Goal: Information Seeking & Learning: Learn about a topic

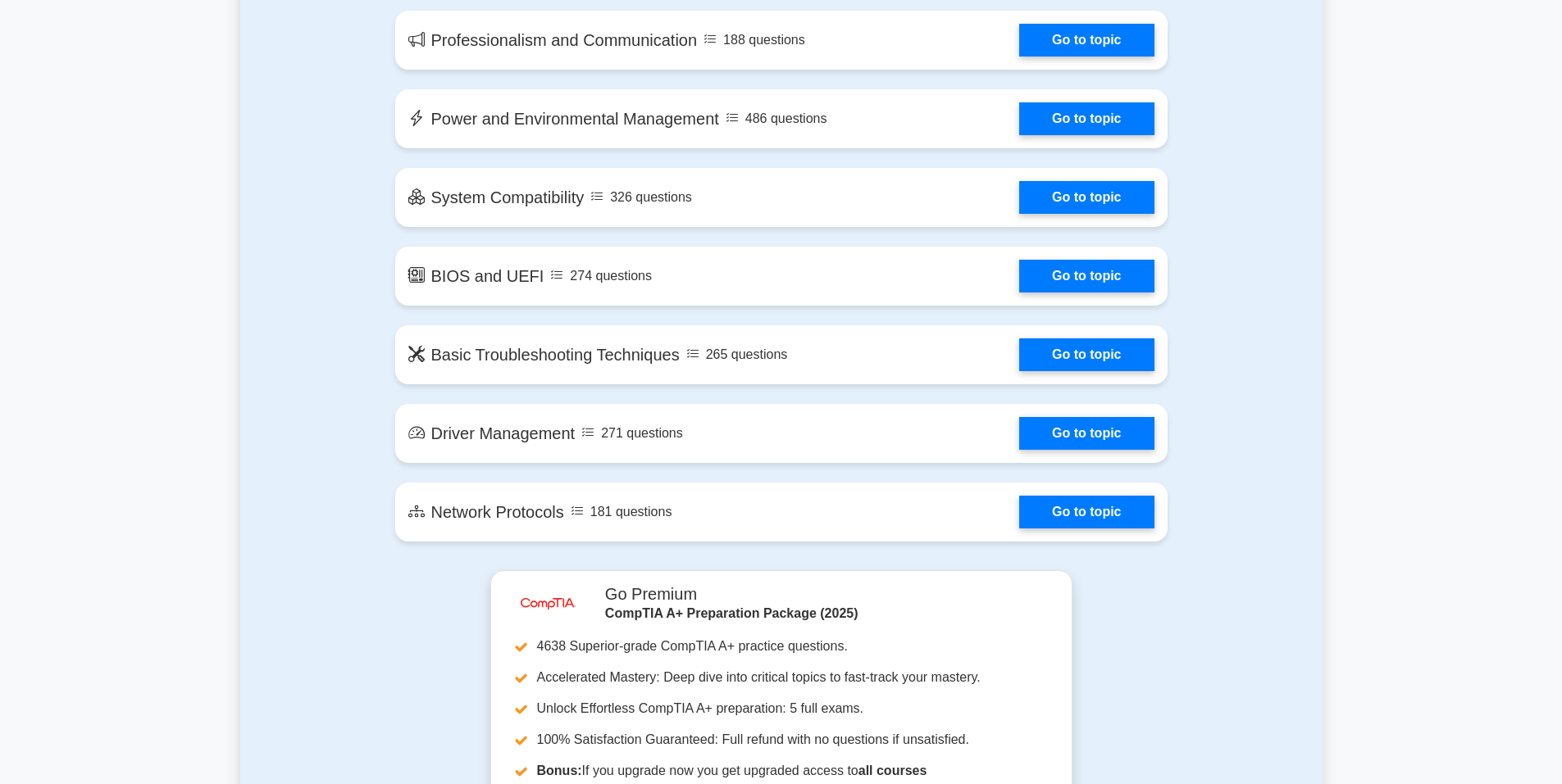
scroll to position [2294, 0]
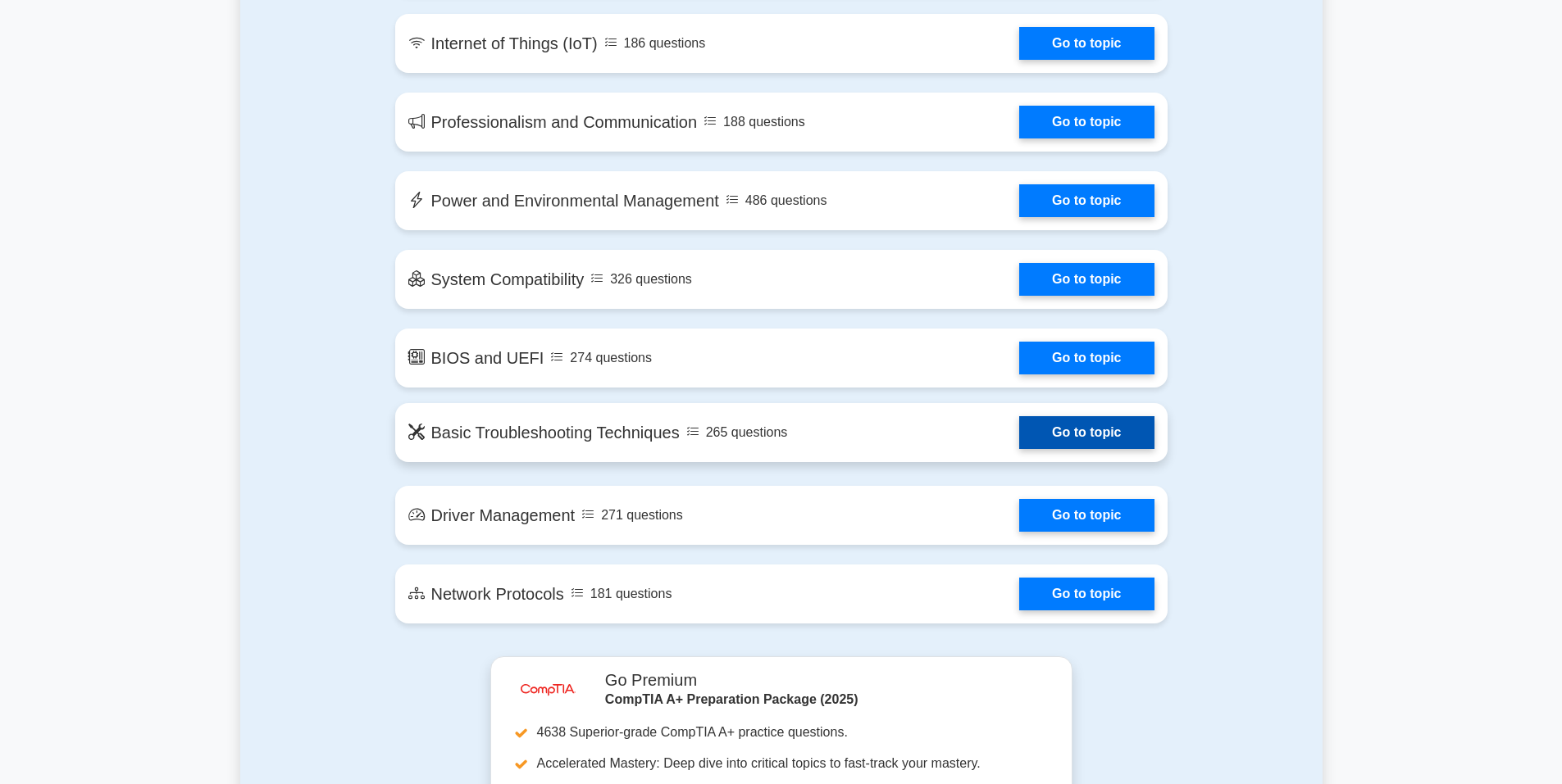
click at [1083, 430] on link "Go to topic" at bounding box center [1086, 432] width 135 height 33
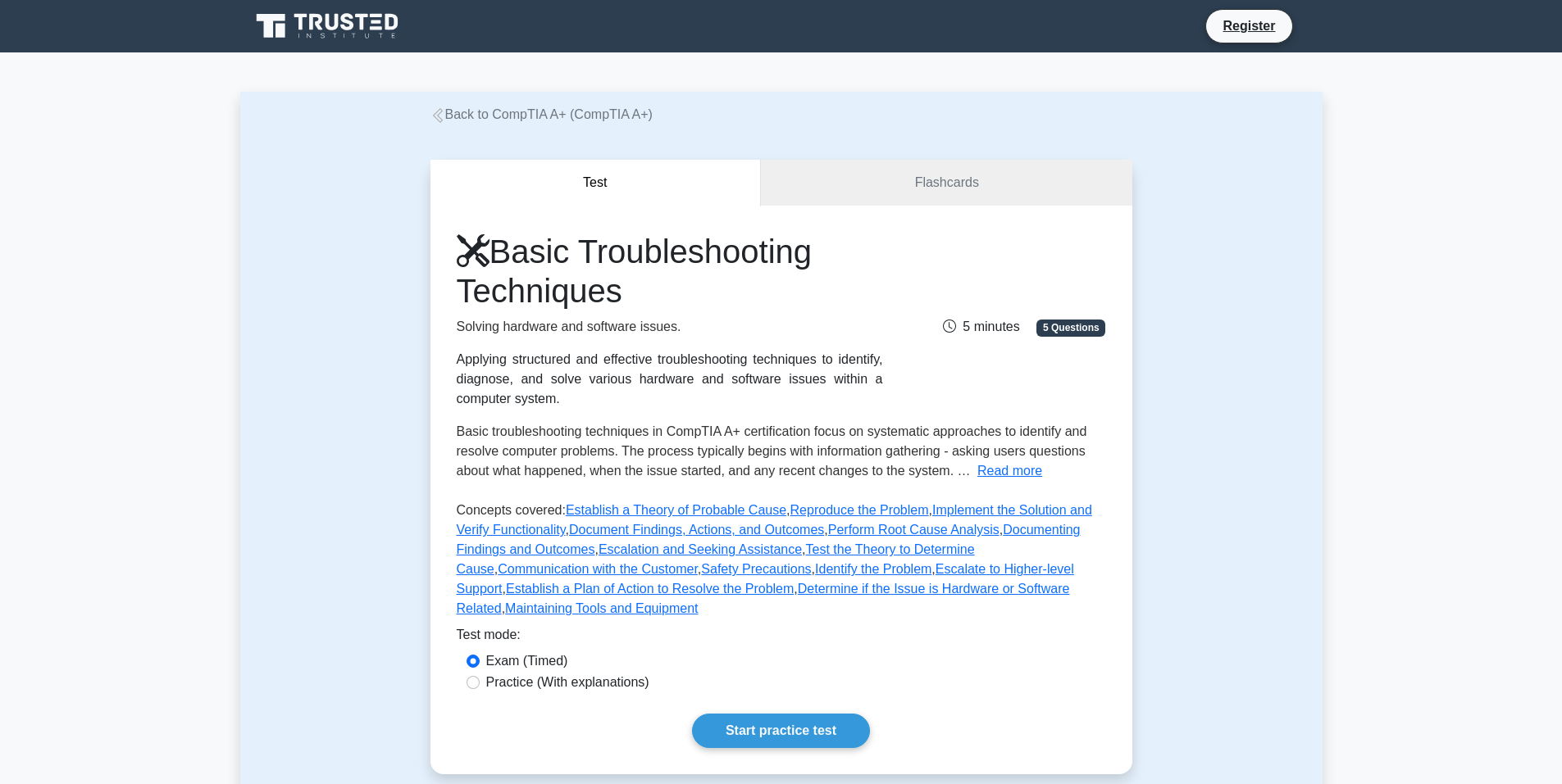
scroll to position [82, 0]
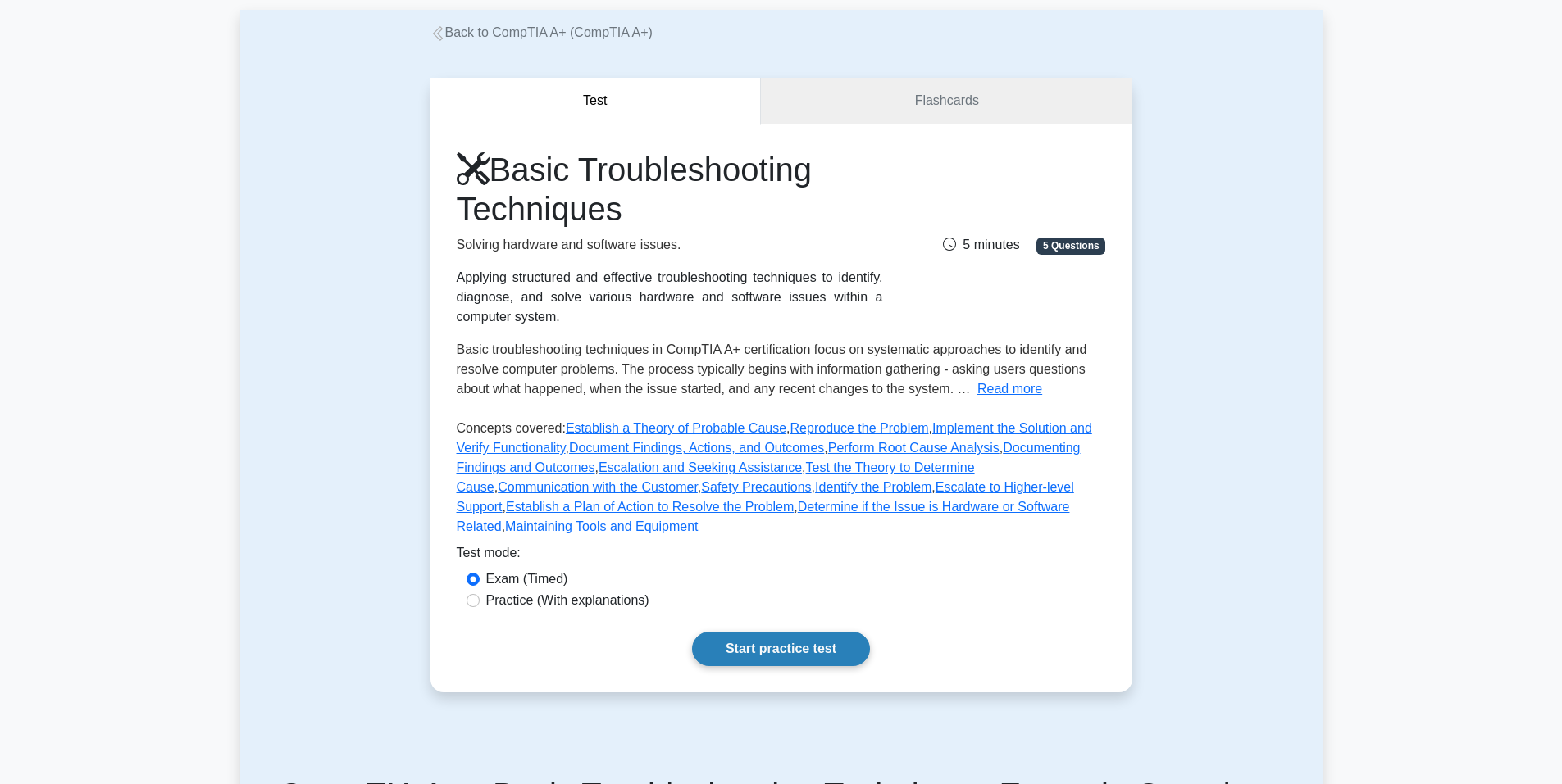
click at [776, 631] on link "Start practice test" at bounding box center [781, 648] width 178 height 34
click at [785, 640] on link "Start practice test" at bounding box center [781, 648] width 178 height 34
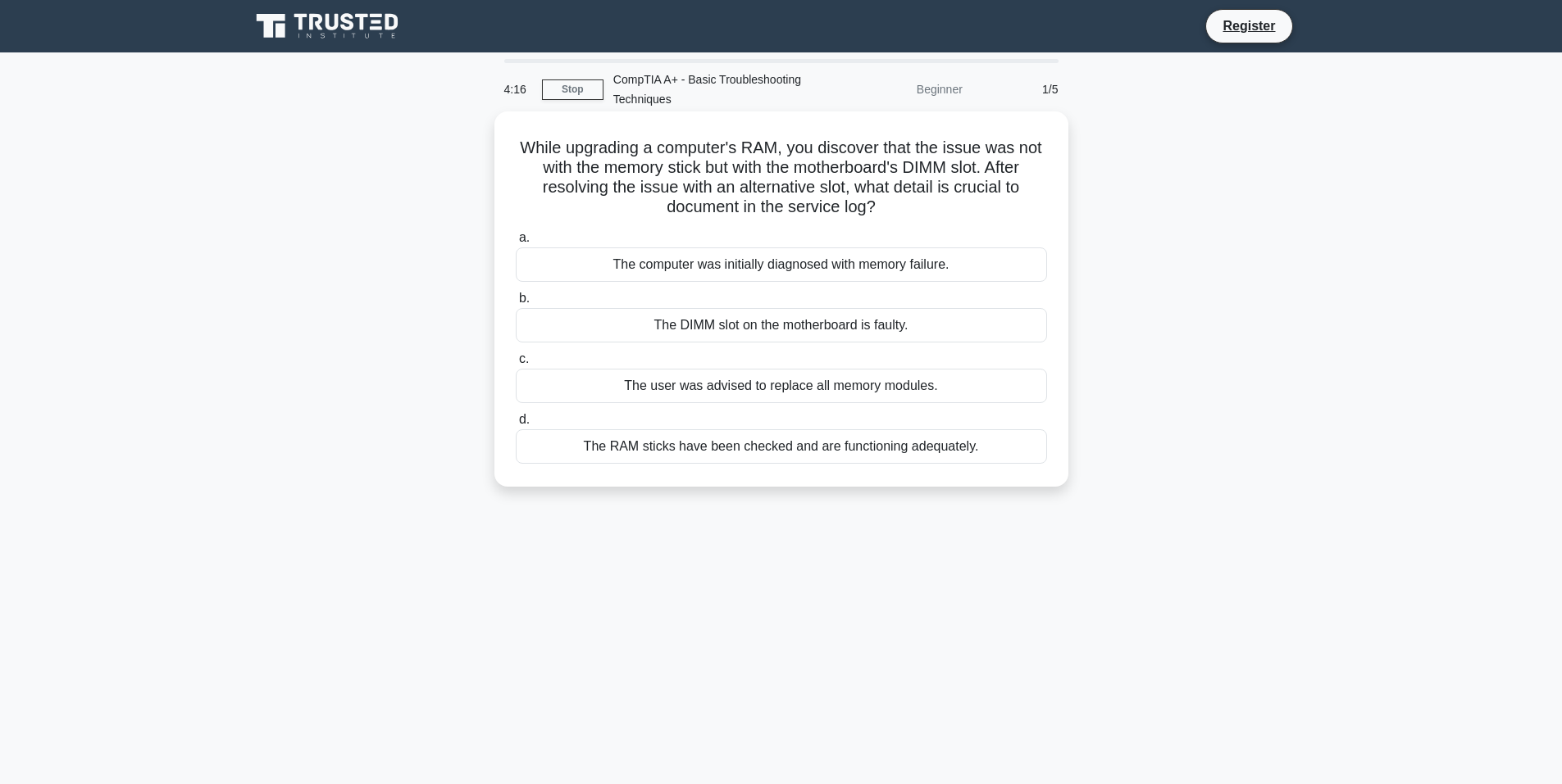
click at [782, 326] on div "The DIMM slot on the motherboard is faulty." at bounding box center [781, 325] width 532 height 34
click at [516, 304] on input "b. The DIMM slot on the motherboard is faulty." at bounding box center [516, 299] width 0 height 11
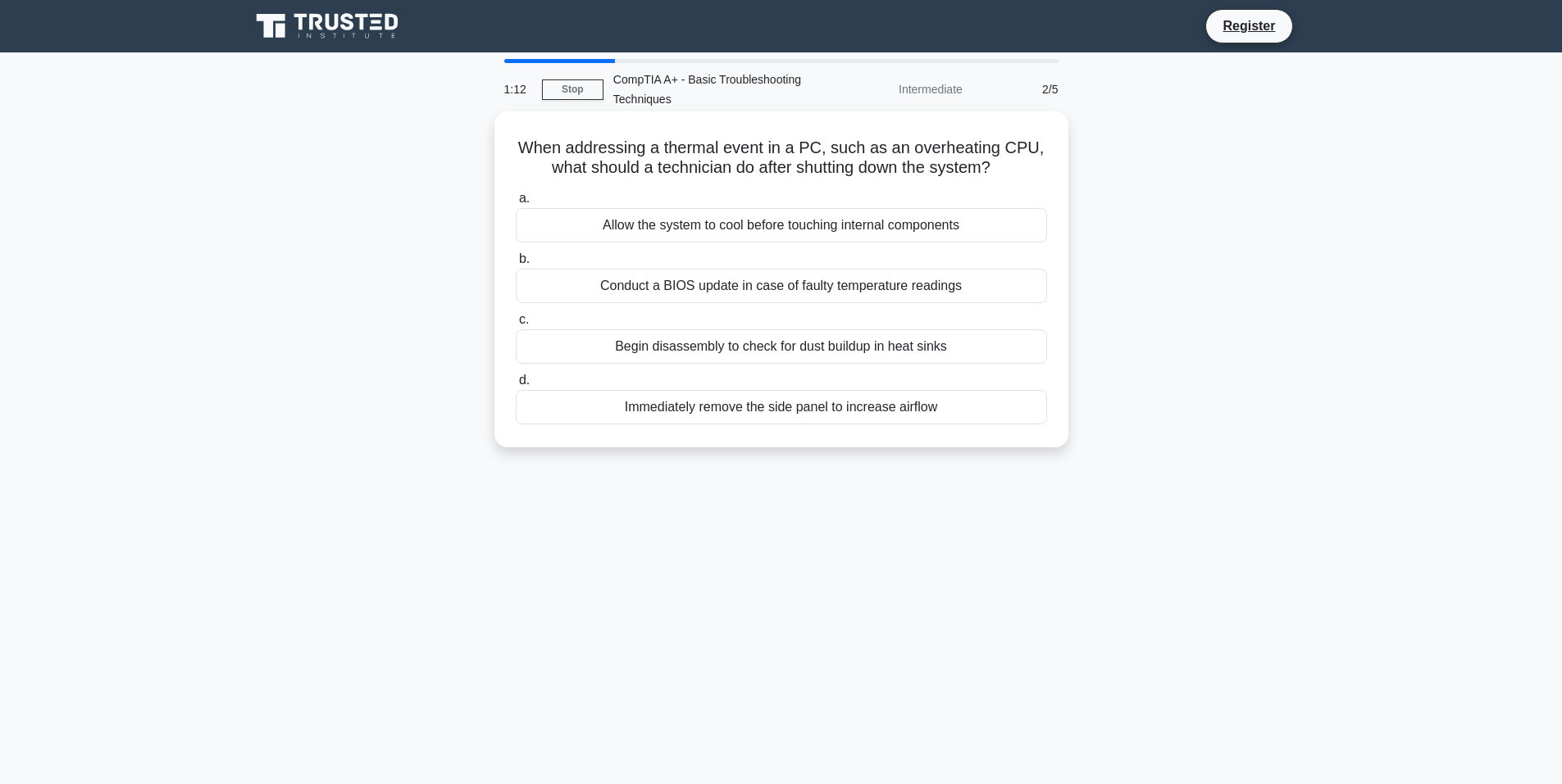
click at [641, 231] on div "Allow the system to cool before touching internal components" at bounding box center [781, 225] width 532 height 34
click at [516, 204] on input "a. Allow the system to cool before touching internal components" at bounding box center [516, 199] width 0 height 11
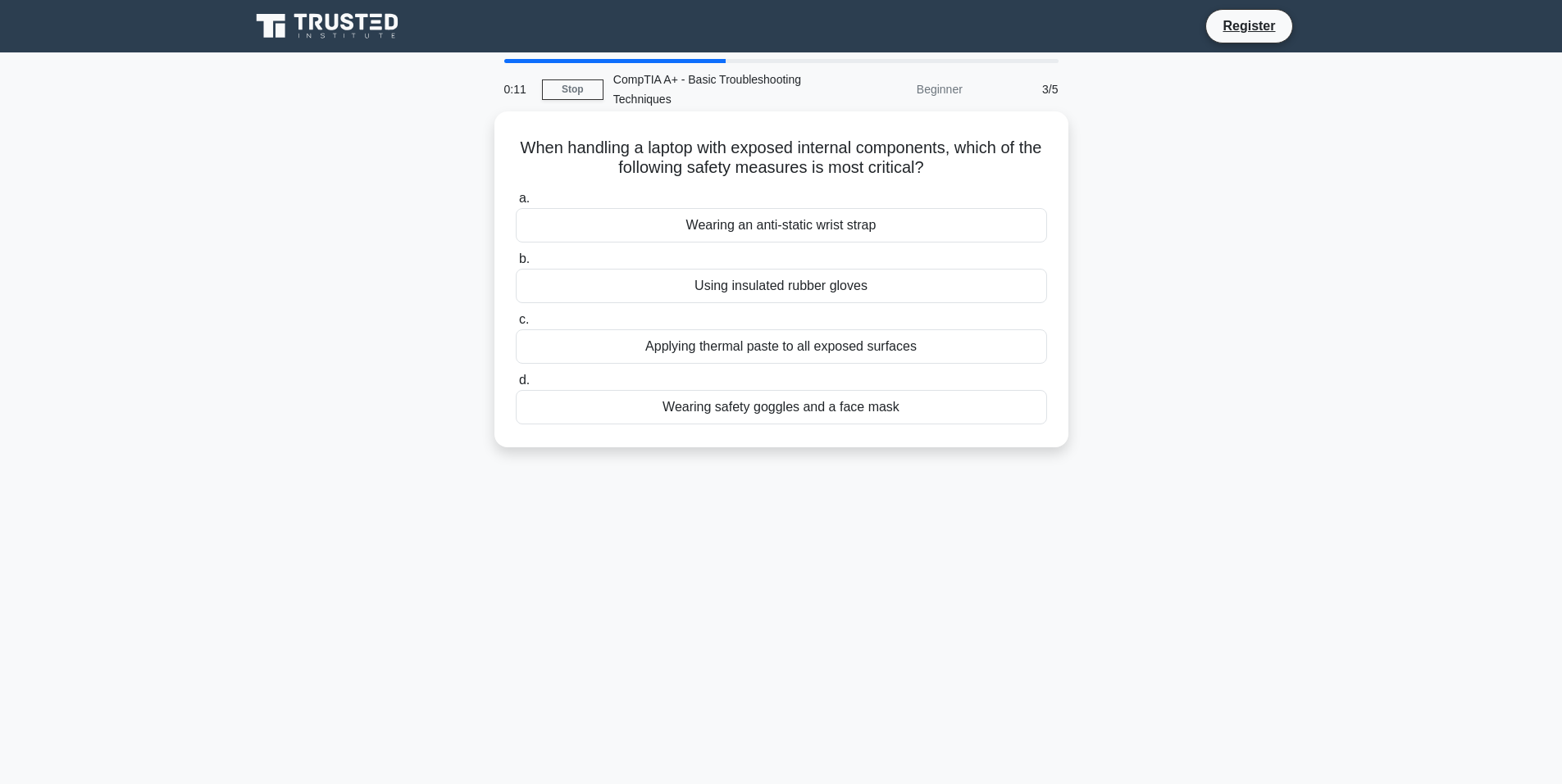
click at [754, 235] on div "Wearing an anti-static wrist strap" at bounding box center [781, 225] width 532 height 34
click at [516, 204] on input "a. Wearing an anti-static wrist strap" at bounding box center [516, 199] width 0 height 11
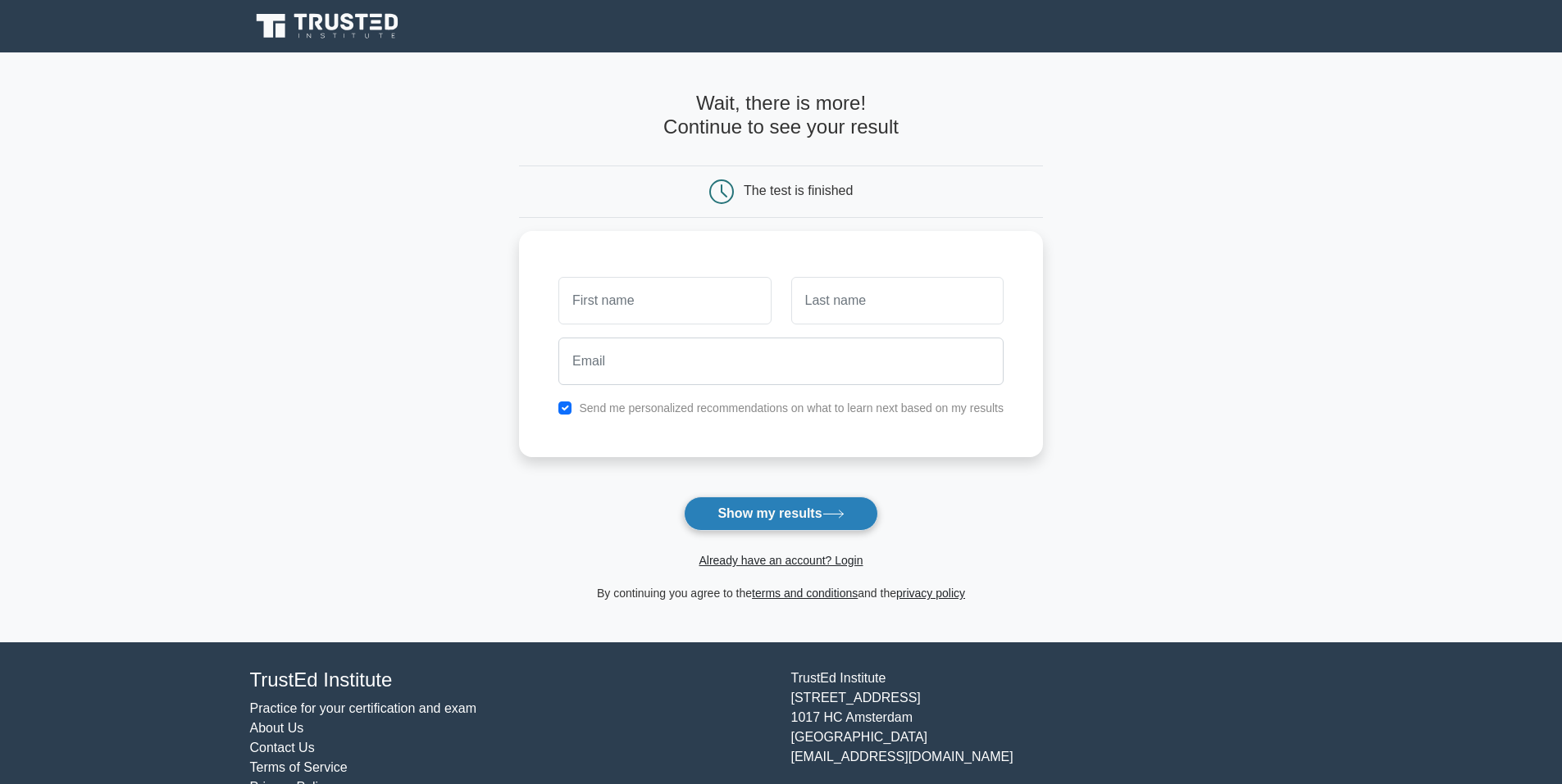
click at [831, 508] on button "Show my results" at bounding box center [781, 513] width 194 height 34
click at [615, 318] on input "text" at bounding box center [665, 297] width 212 height 48
click at [545, 109] on h4 "Wait, there is more! Continue to see your result" at bounding box center [781, 116] width 524 height 48
click at [764, 511] on button "Show my results" at bounding box center [781, 513] width 194 height 34
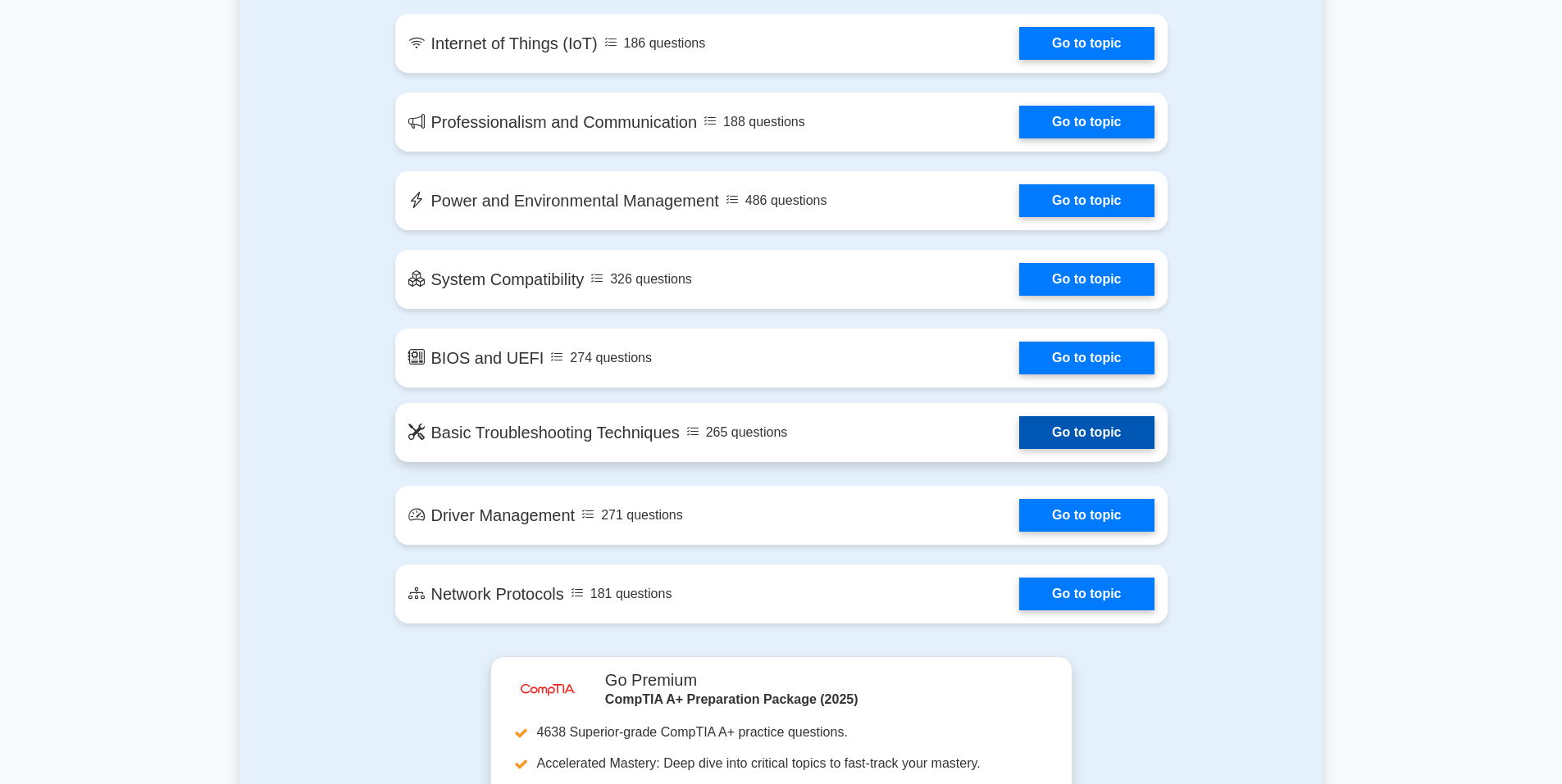
click at [1019, 441] on link "Go to topic" at bounding box center [1086, 432] width 135 height 33
click at [1121, 419] on link "Go to topic" at bounding box center [1086, 432] width 135 height 33
click at [1081, 426] on link "Go to topic" at bounding box center [1086, 432] width 135 height 33
click at [1121, 440] on link "Go to topic" at bounding box center [1086, 432] width 135 height 33
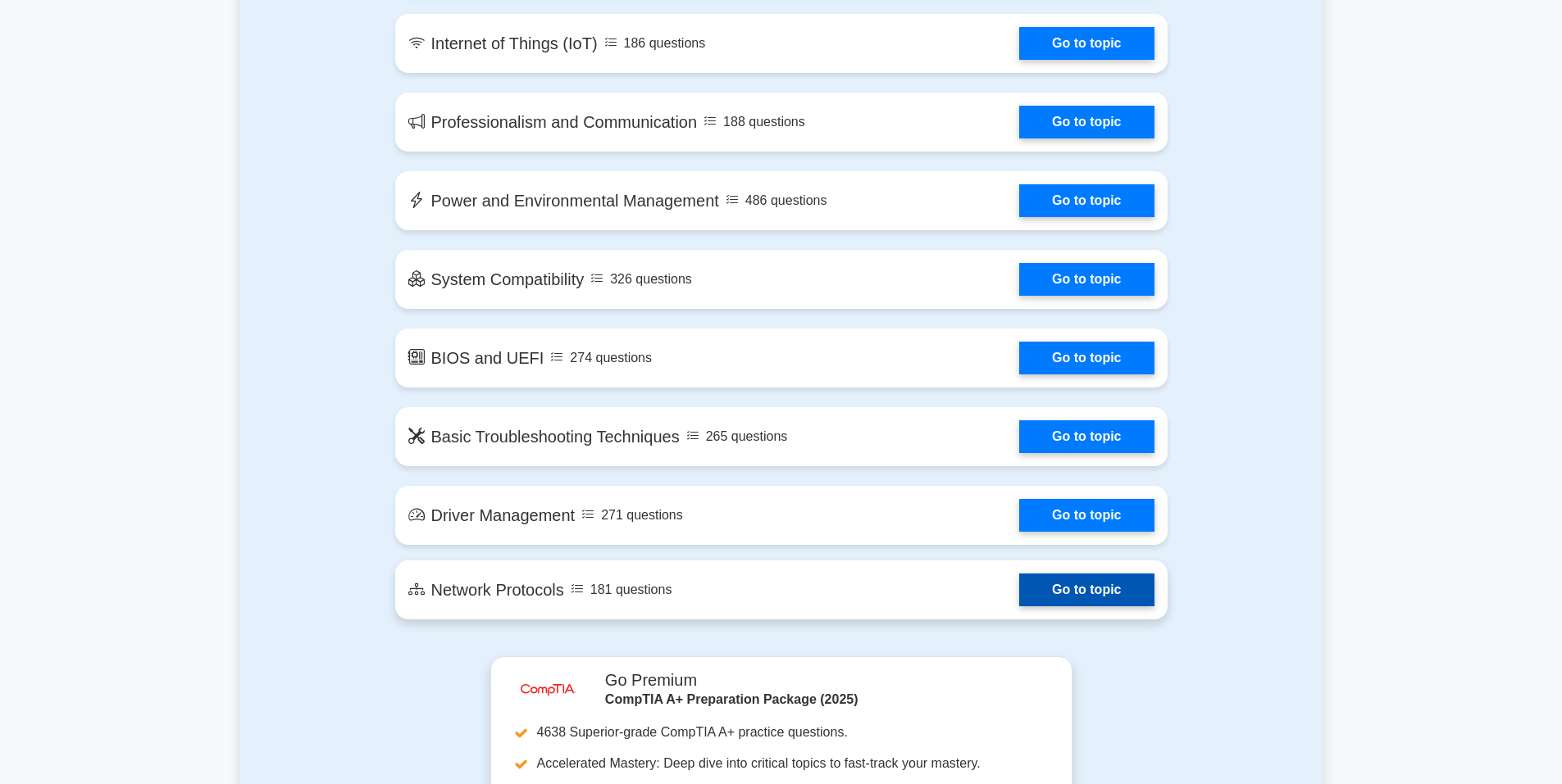
click at [1113, 590] on link "Go to topic" at bounding box center [1086, 589] width 135 height 33
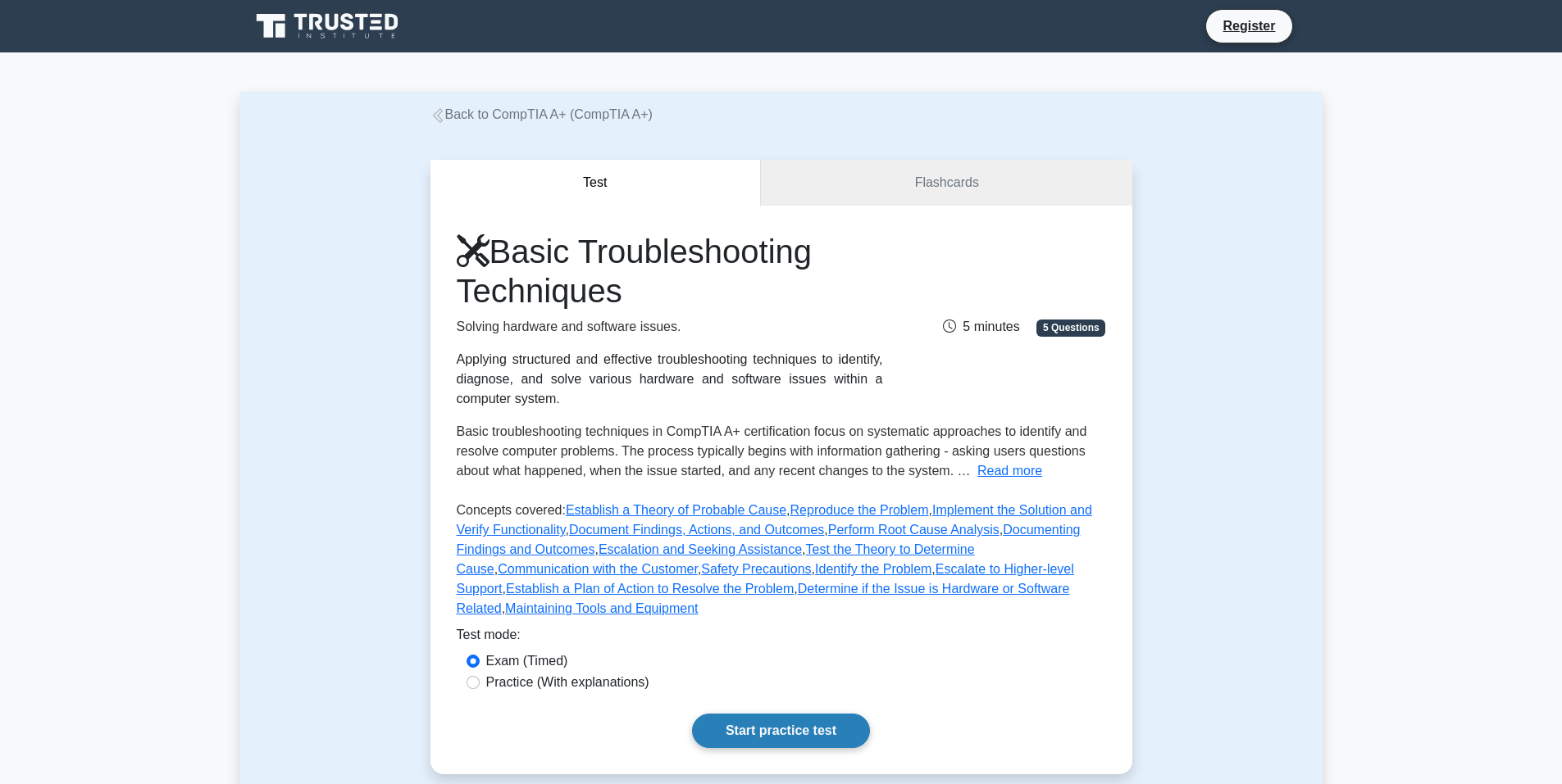
click at [790, 714] on link "Start practice test" at bounding box center [781, 730] width 178 height 34
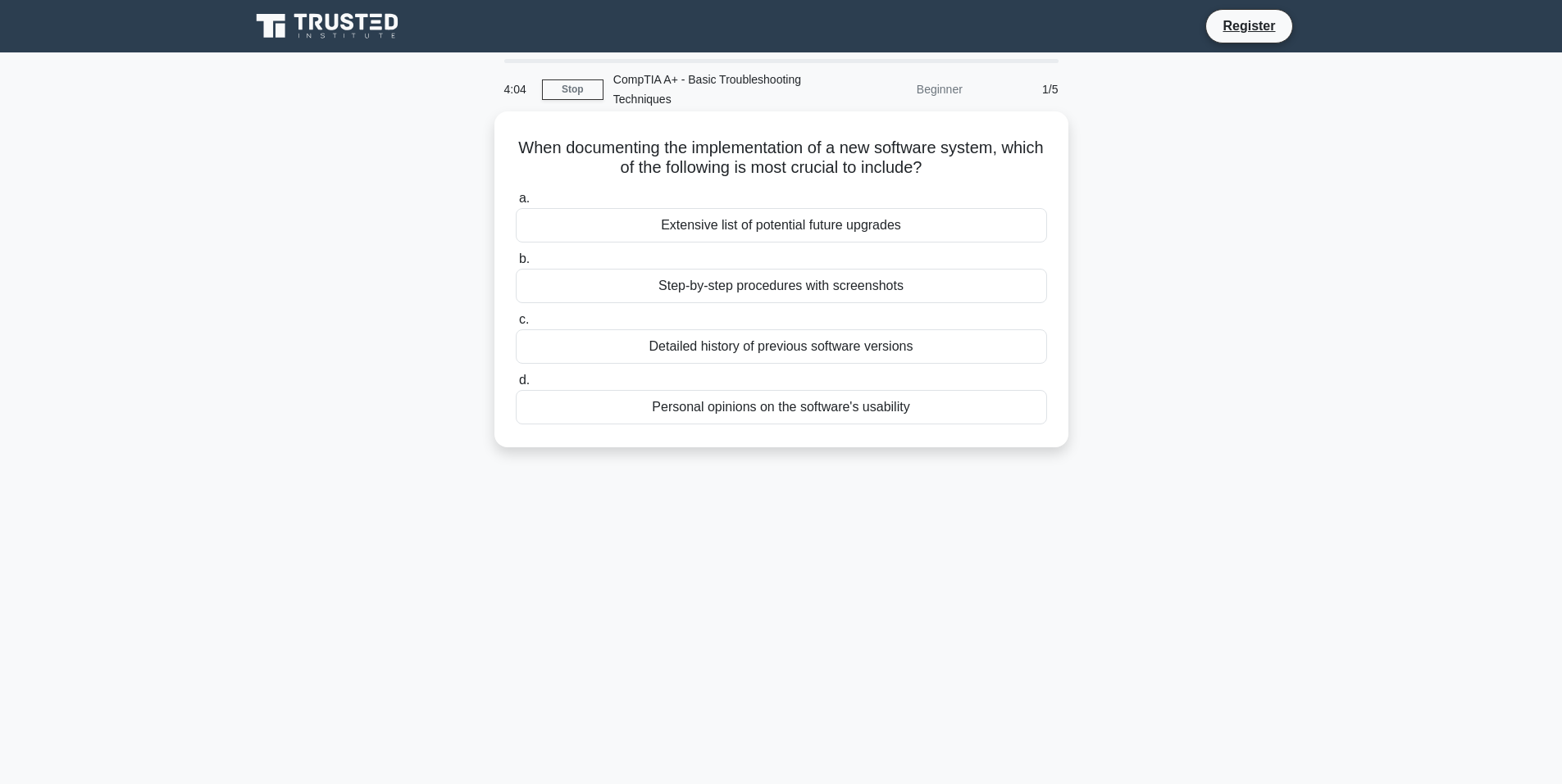
click at [787, 349] on div "Detailed history of previous software versions" at bounding box center [781, 347] width 532 height 34
click at [516, 326] on input "c. Detailed history of previous software versions" at bounding box center [516, 320] width 0 height 11
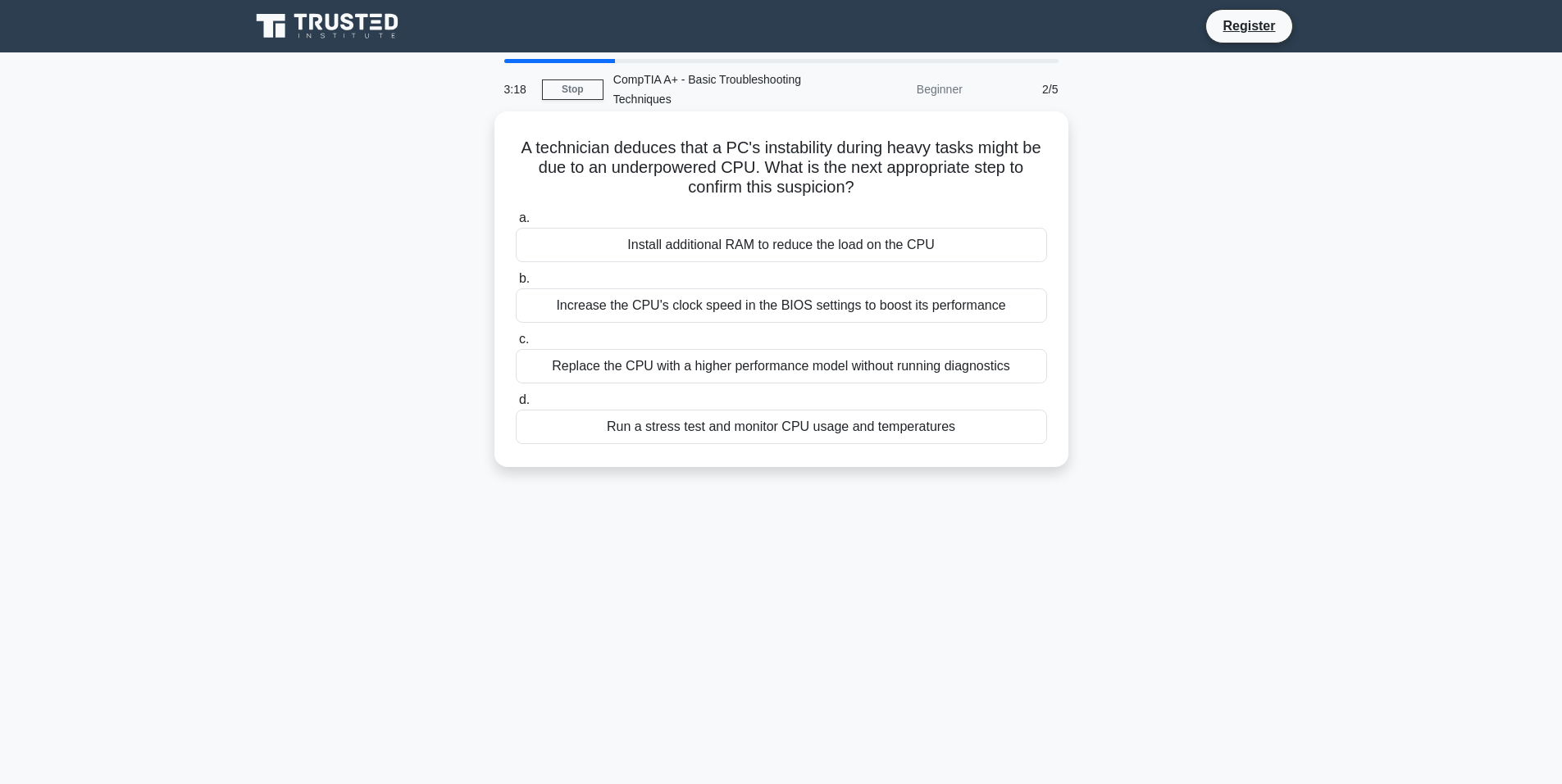
click at [750, 429] on div "Run a stress test and monitor CPU usage and temperatures" at bounding box center [781, 426] width 532 height 34
click at [516, 405] on input "d. Run a stress test and monitor CPU usage and temperatures" at bounding box center [516, 399] width 0 height 11
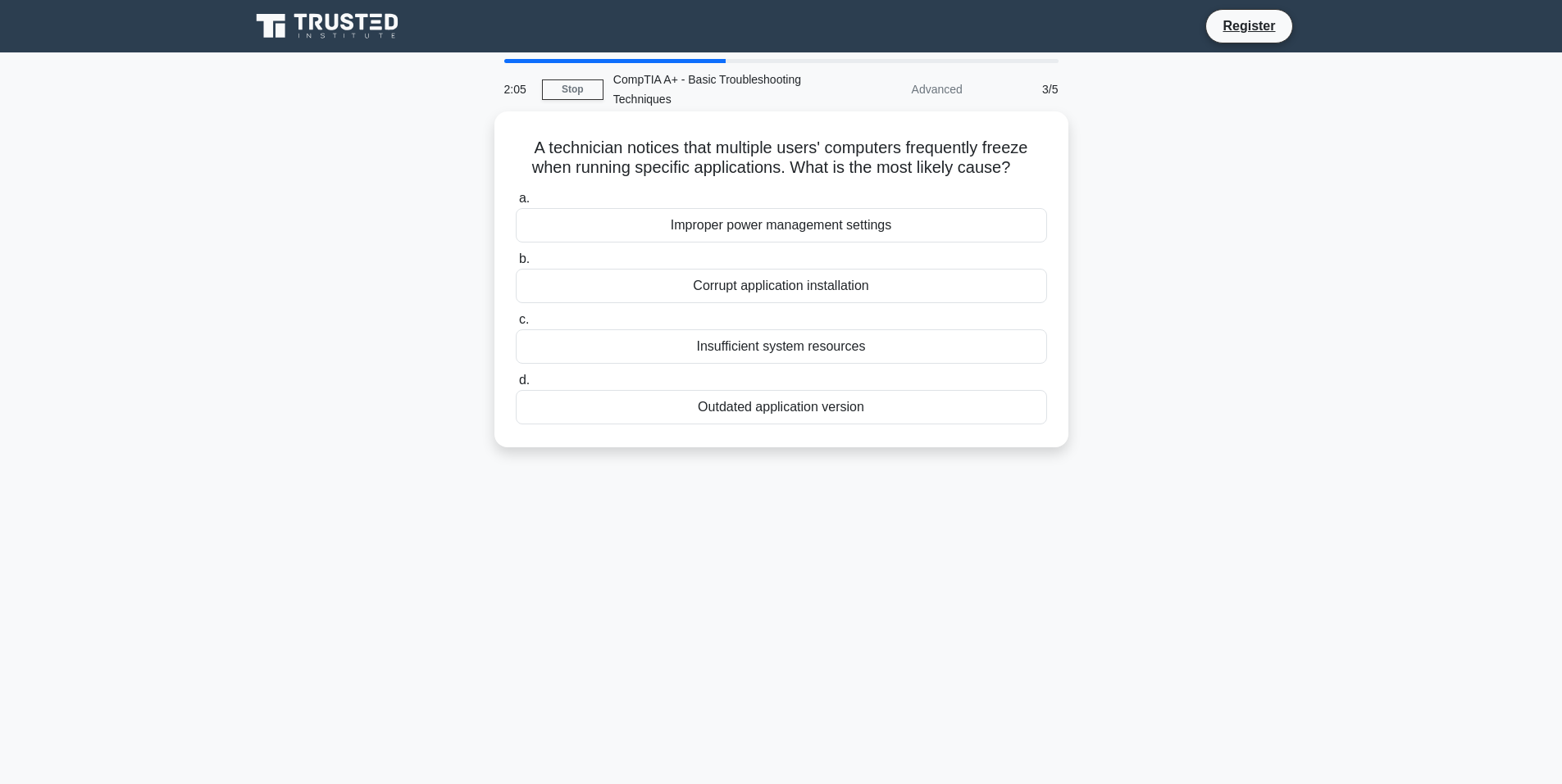
click at [752, 292] on div "Corrupt application installation" at bounding box center [781, 286] width 532 height 34
click at [516, 265] on input "b. Corrupt application installation" at bounding box center [516, 259] width 0 height 11
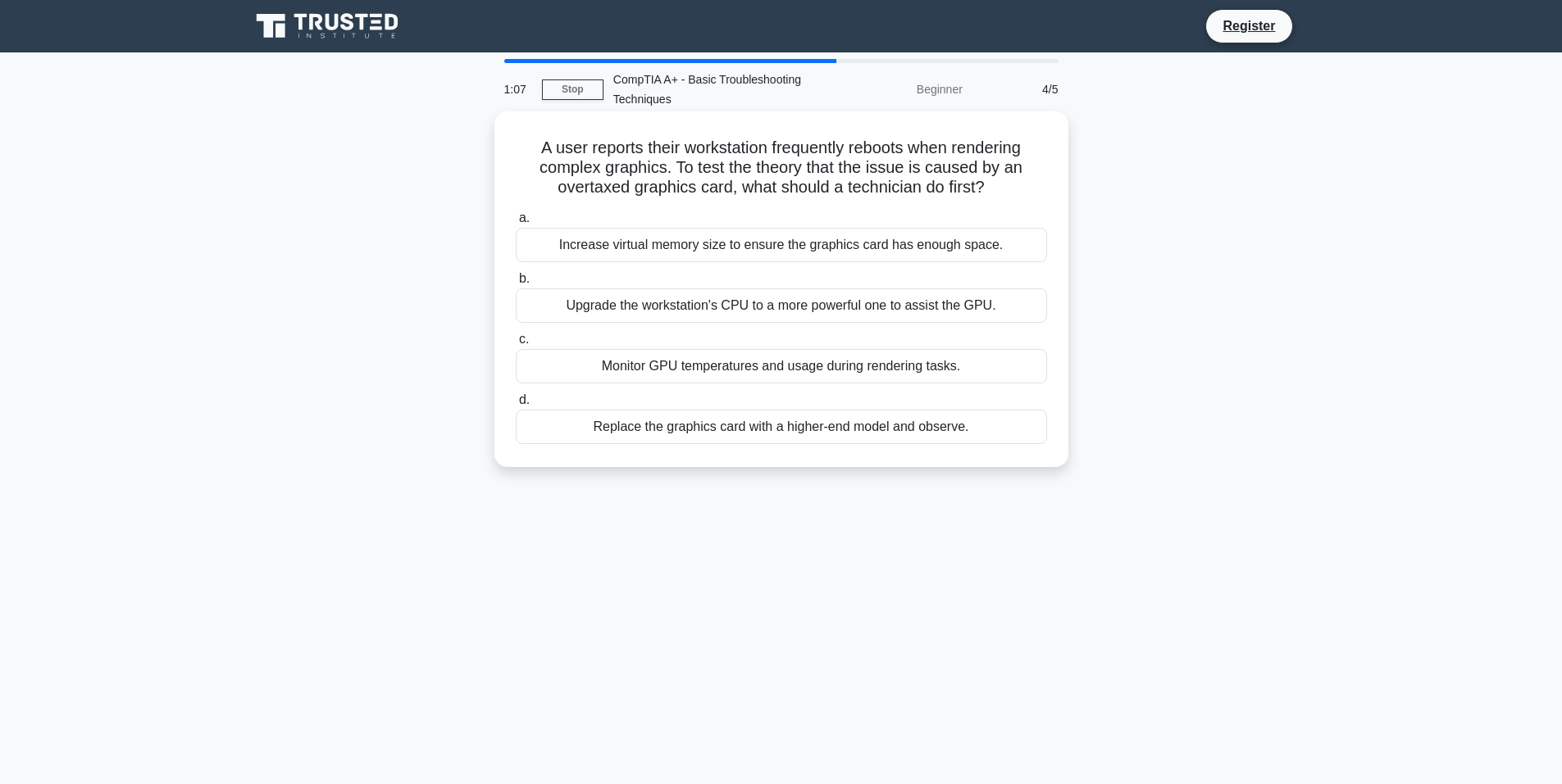
click at [755, 379] on div "Monitor GPU temperatures and usage during rendering tasks." at bounding box center [781, 366] width 532 height 34
click at [516, 345] on input "c. Monitor GPU temperatures and usage during rendering tasks." at bounding box center [516, 340] width 0 height 11
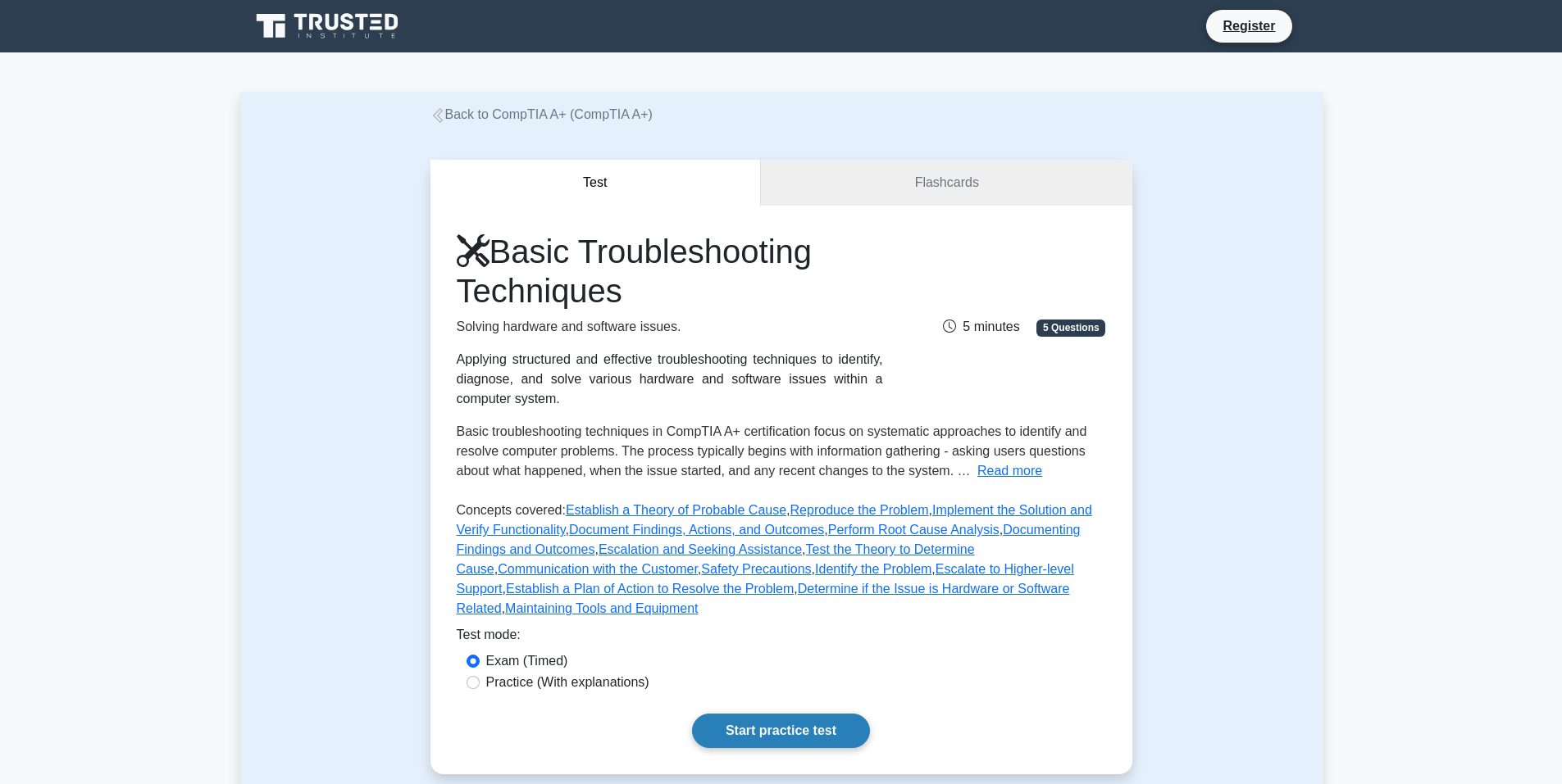
click at [771, 724] on link "Start practice test" at bounding box center [781, 730] width 178 height 34
click at [757, 713] on link "Start practice test" at bounding box center [781, 730] width 178 height 34
click at [792, 713] on link "Start practice test" at bounding box center [781, 730] width 178 height 34
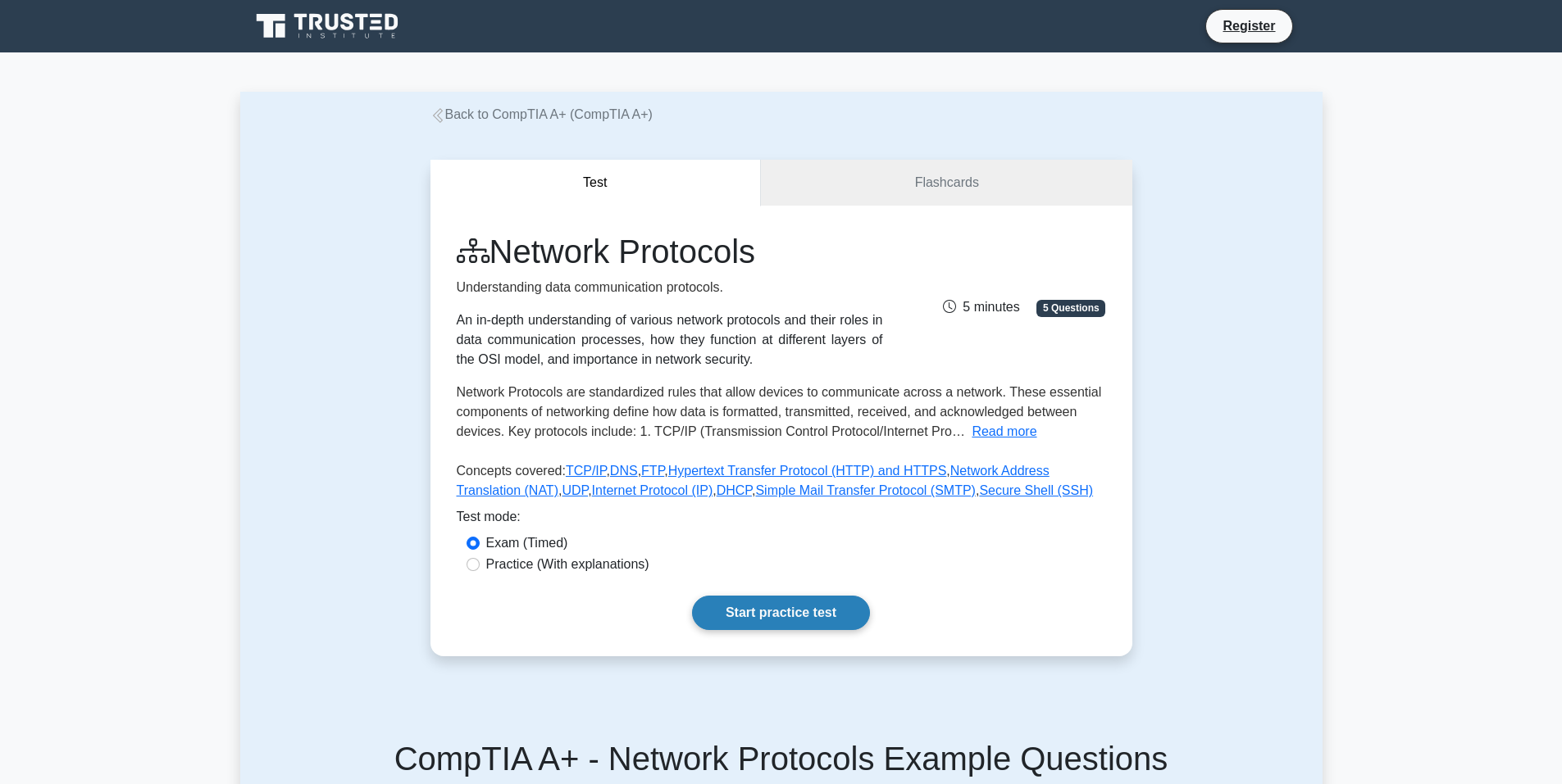
click at [772, 615] on link "Start practice test" at bounding box center [781, 612] width 178 height 34
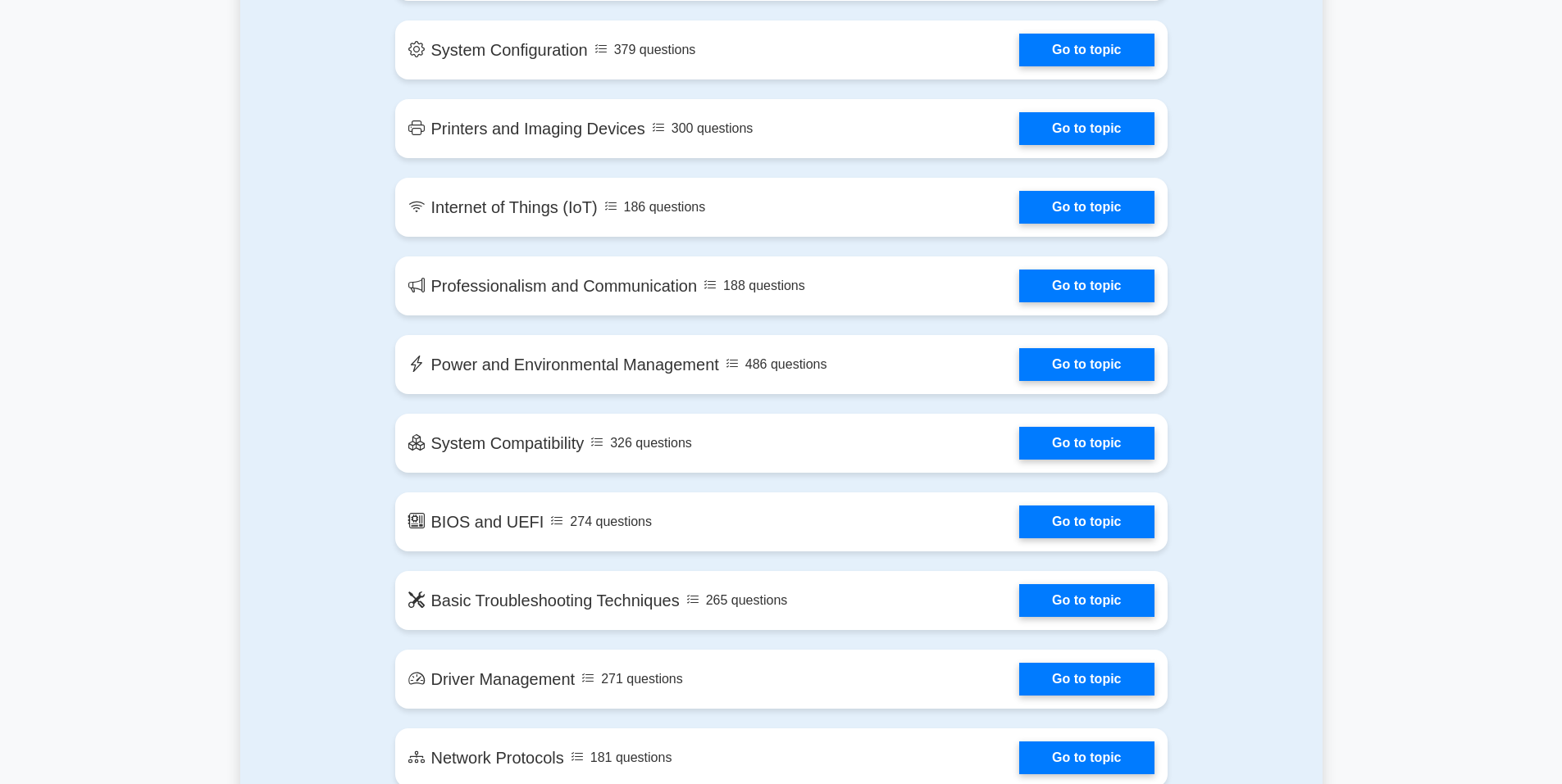
scroll to position [2458, 0]
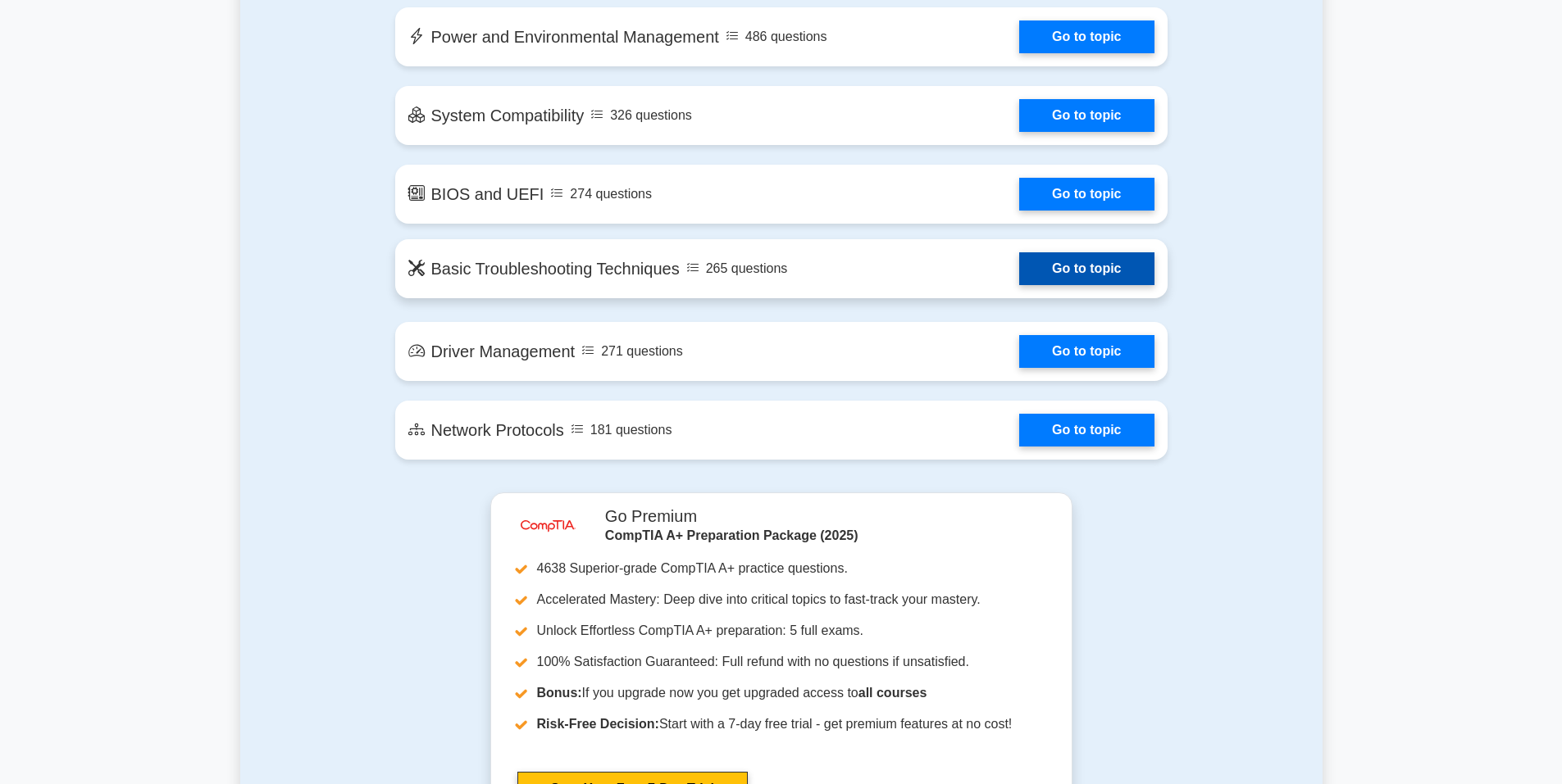
click at [1081, 264] on link "Go to topic" at bounding box center [1086, 269] width 135 height 33
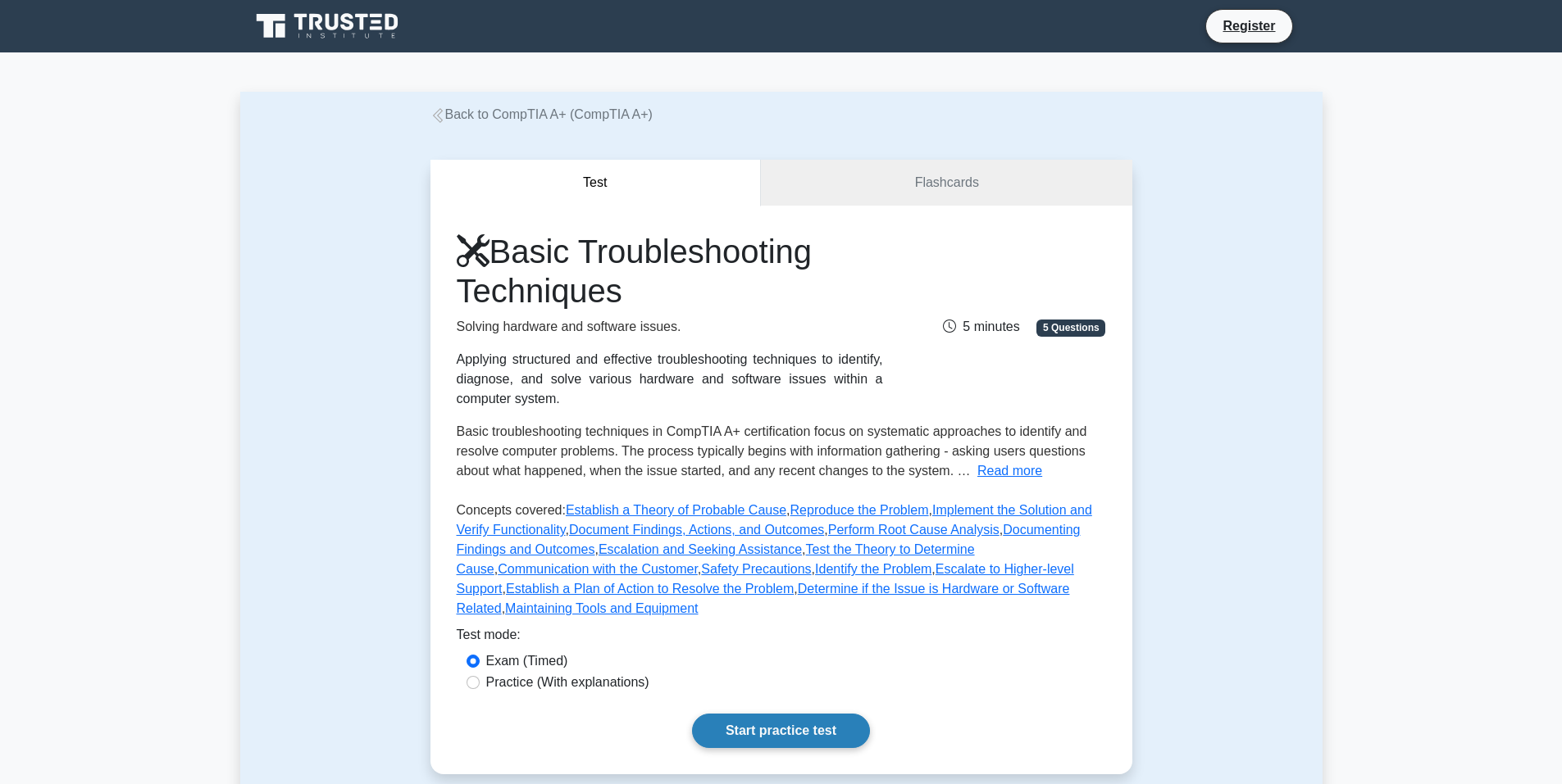
click at [798, 713] on link "Start practice test" at bounding box center [781, 730] width 178 height 34
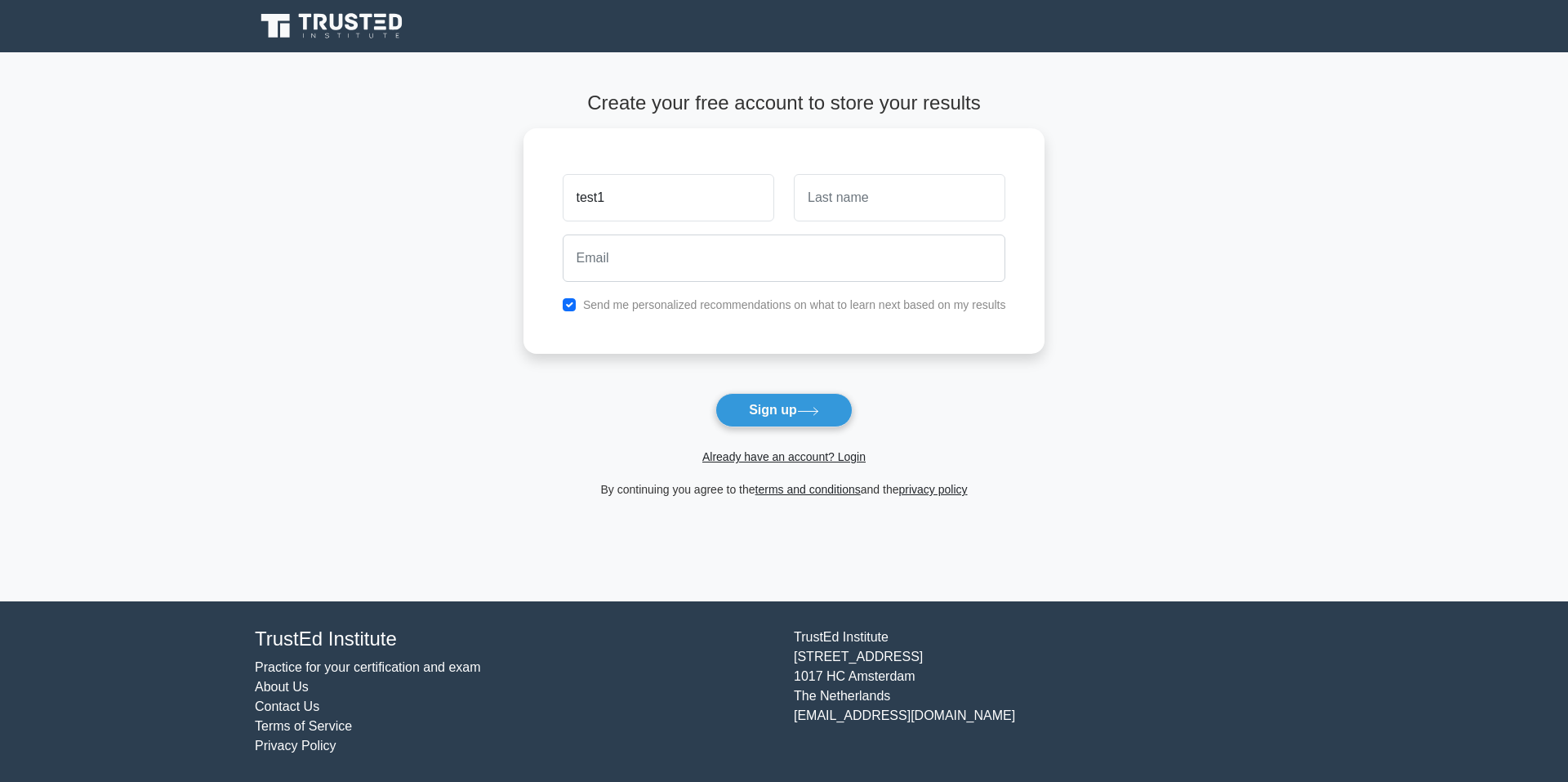
type input "test1"
type input "test2"
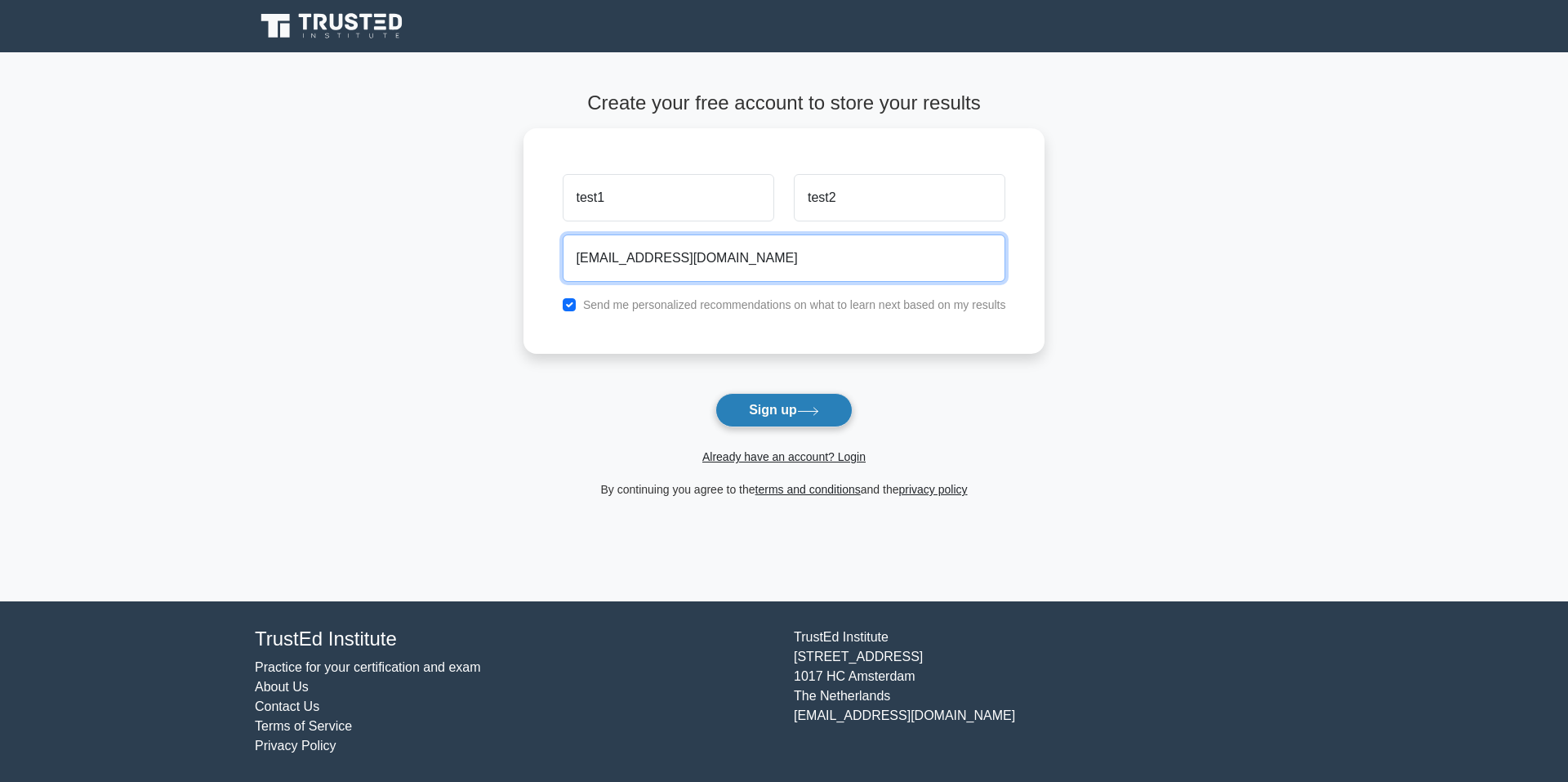
type input "ai@gmail.com"
click at [756, 413] on button "Sign up" at bounding box center [784, 410] width 137 height 34
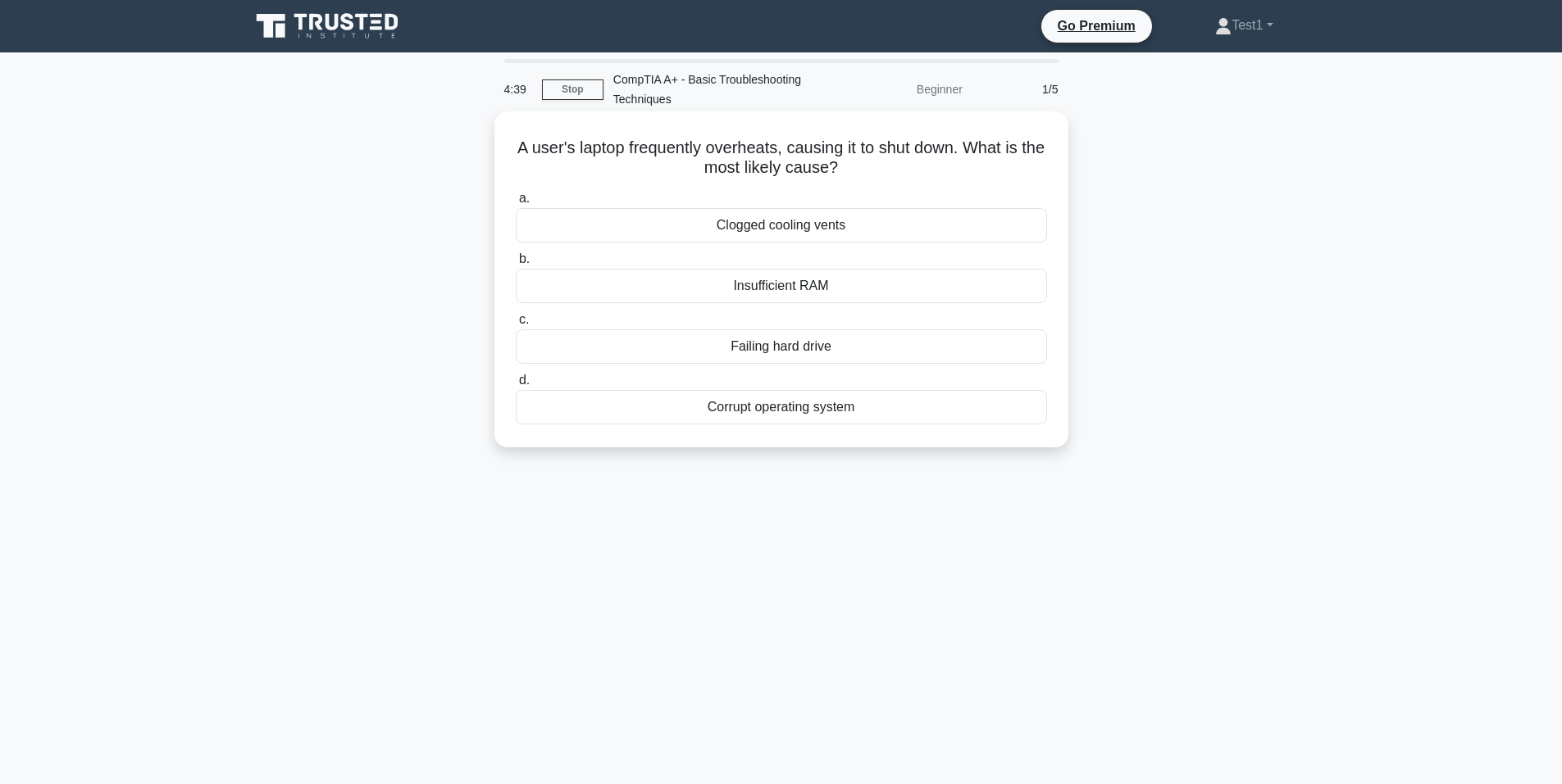
click at [767, 229] on div "Clogged cooling vents" at bounding box center [781, 225] width 532 height 34
click at [516, 204] on input "a. Clogged cooling vents" at bounding box center [516, 199] width 0 height 11
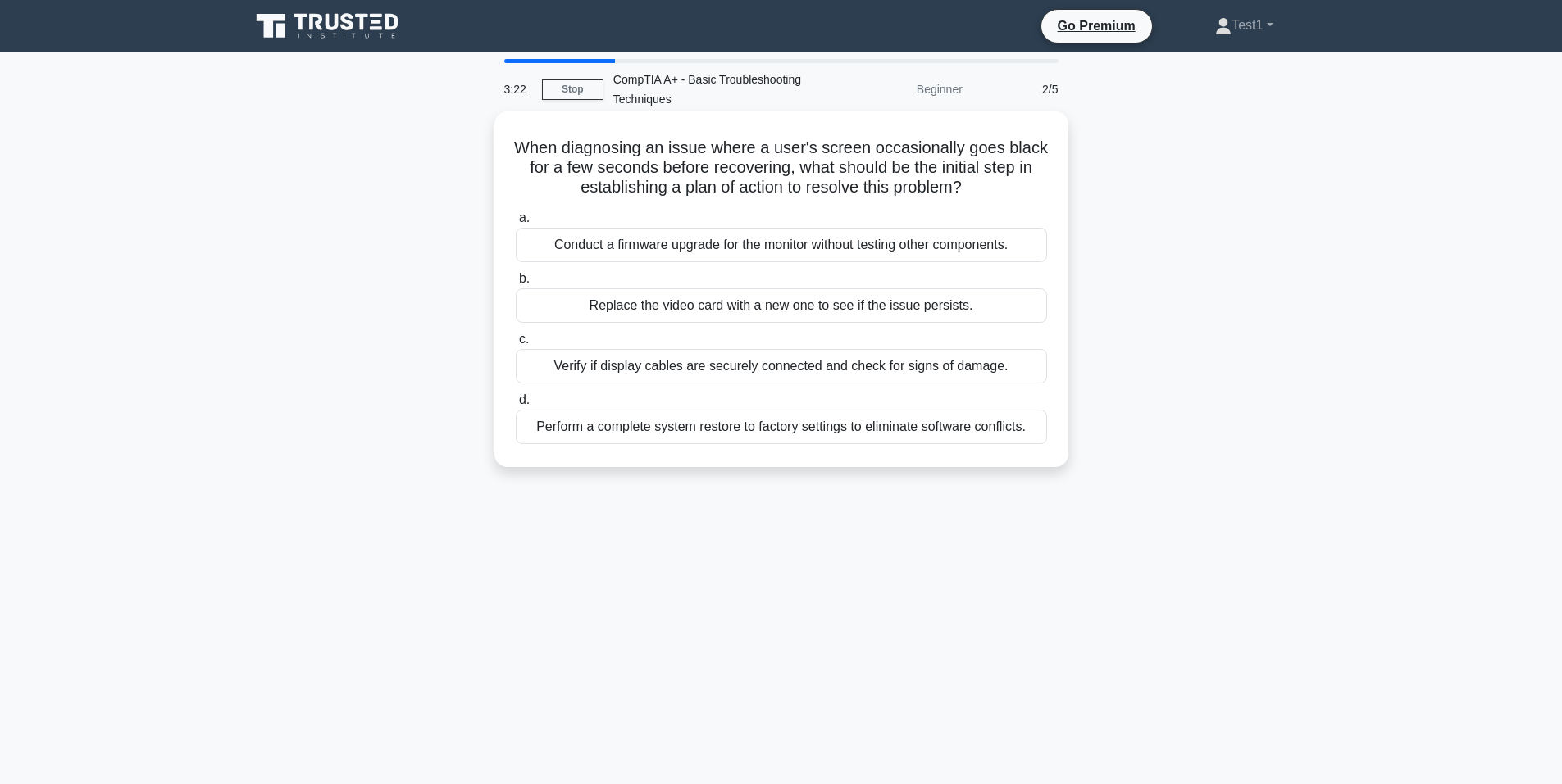
click at [765, 375] on div "Verify if display cables are securely connected and check for signs of damage." at bounding box center [781, 366] width 532 height 34
click at [516, 345] on input "c. Verify if display cables are securely connected and check for signs of damag…" at bounding box center [516, 340] width 0 height 11
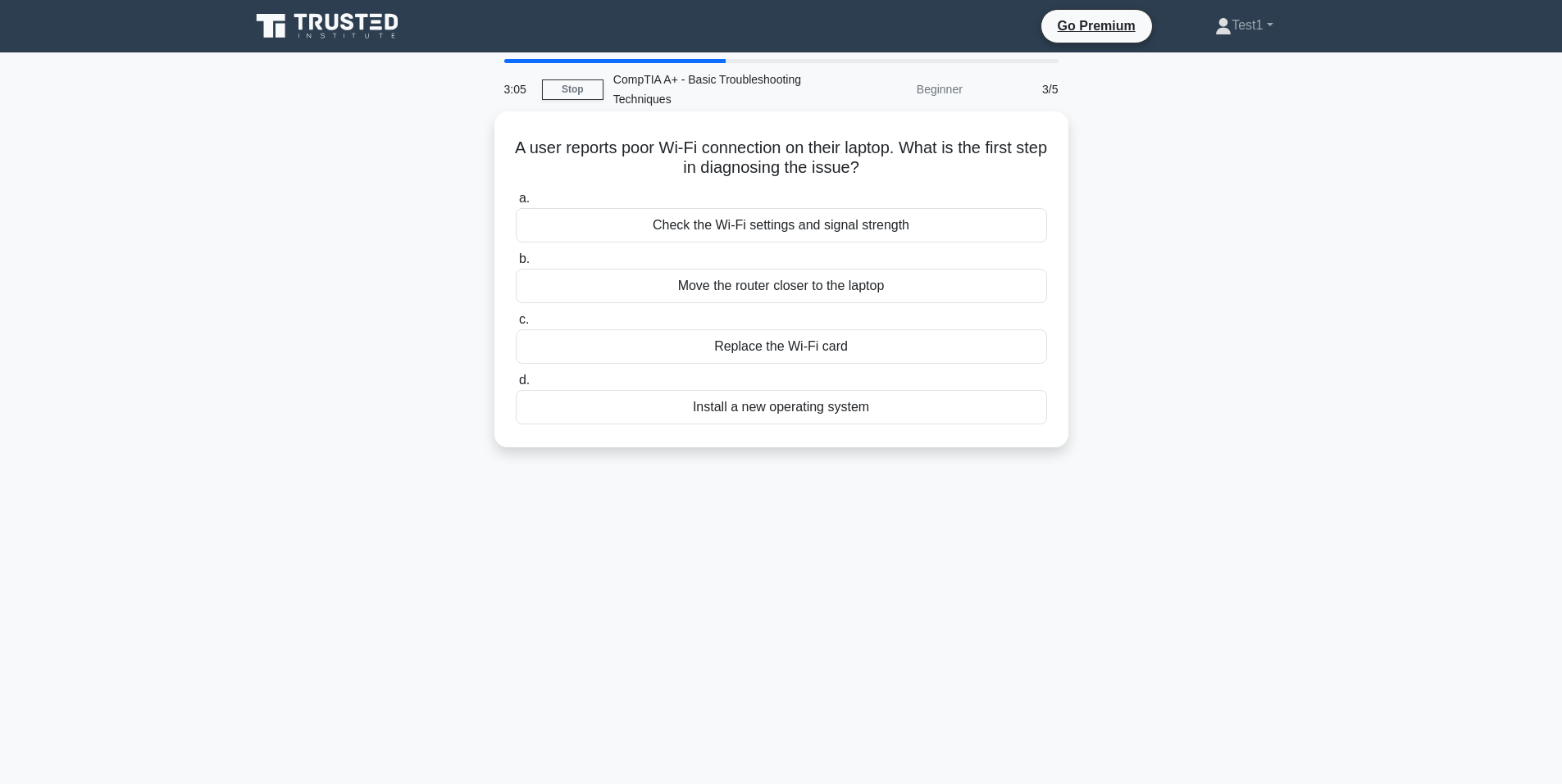
click at [777, 235] on div "Check the Wi-Fi settings and signal strength" at bounding box center [781, 225] width 532 height 34
click at [516, 204] on input "a. Check the Wi-Fi settings and signal strength" at bounding box center [516, 199] width 0 height 11
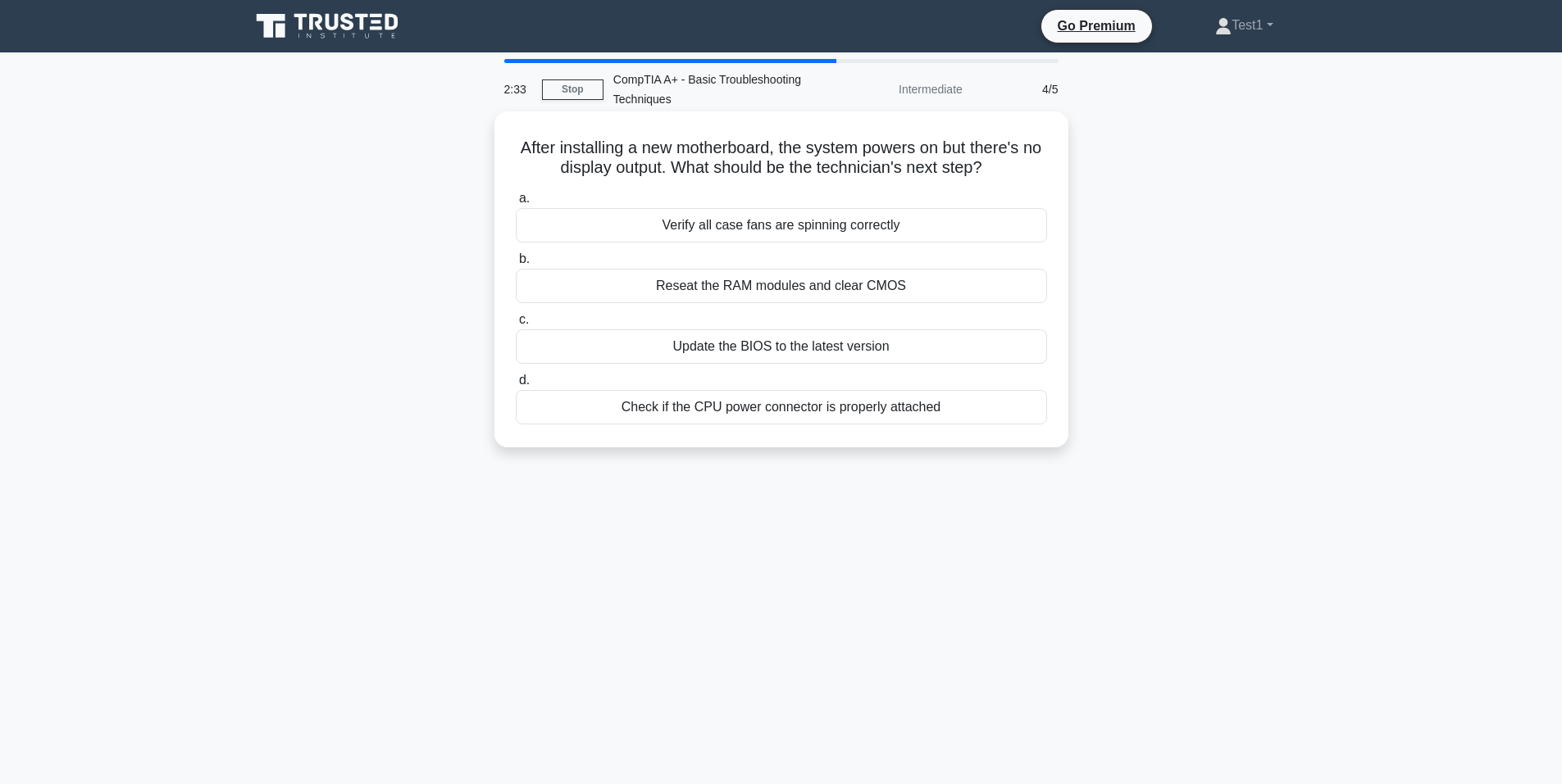
click at [774, 414] on div "Check if the CPU power connector is properly attached" at bounding box center [781, 406] width 532 height 34
click at [516, 386] on input "d. Check if the CPU power connector is properly attached" at bounding box center [516, 381] width 0 height 11
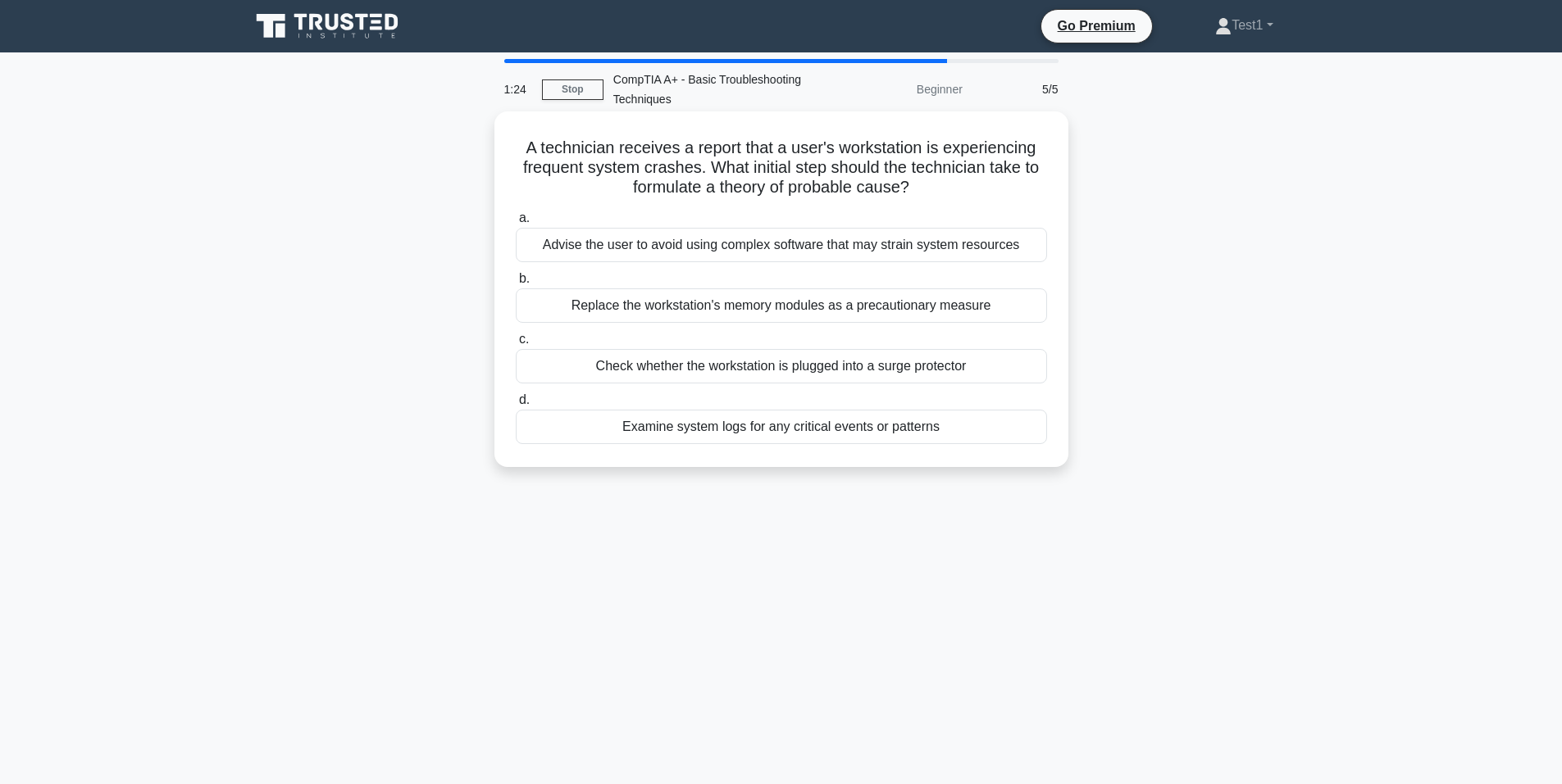
click at [800, 433] on div "Examine system logs for any critical events or patterns" at bounding box center [781, 426] width 532 height 34
click at [516, 405] on input "d. Examine system logs for any critical events or patterns" at bounding box center [516, 399] width 0 height 11
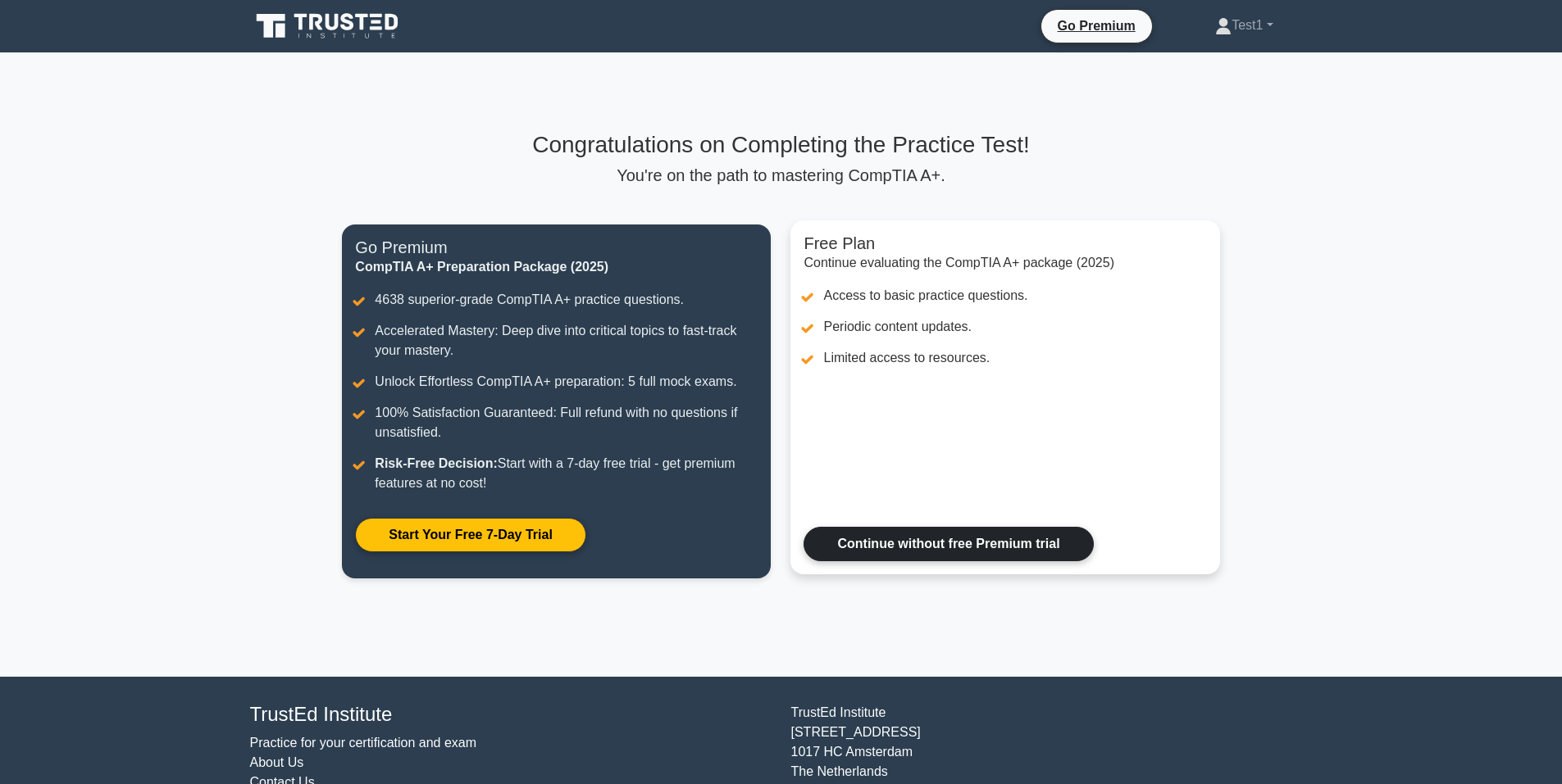
click at [902, 547] on link "Continue without free Premium trial" at bounding box center [948, 543] width 290 height 34
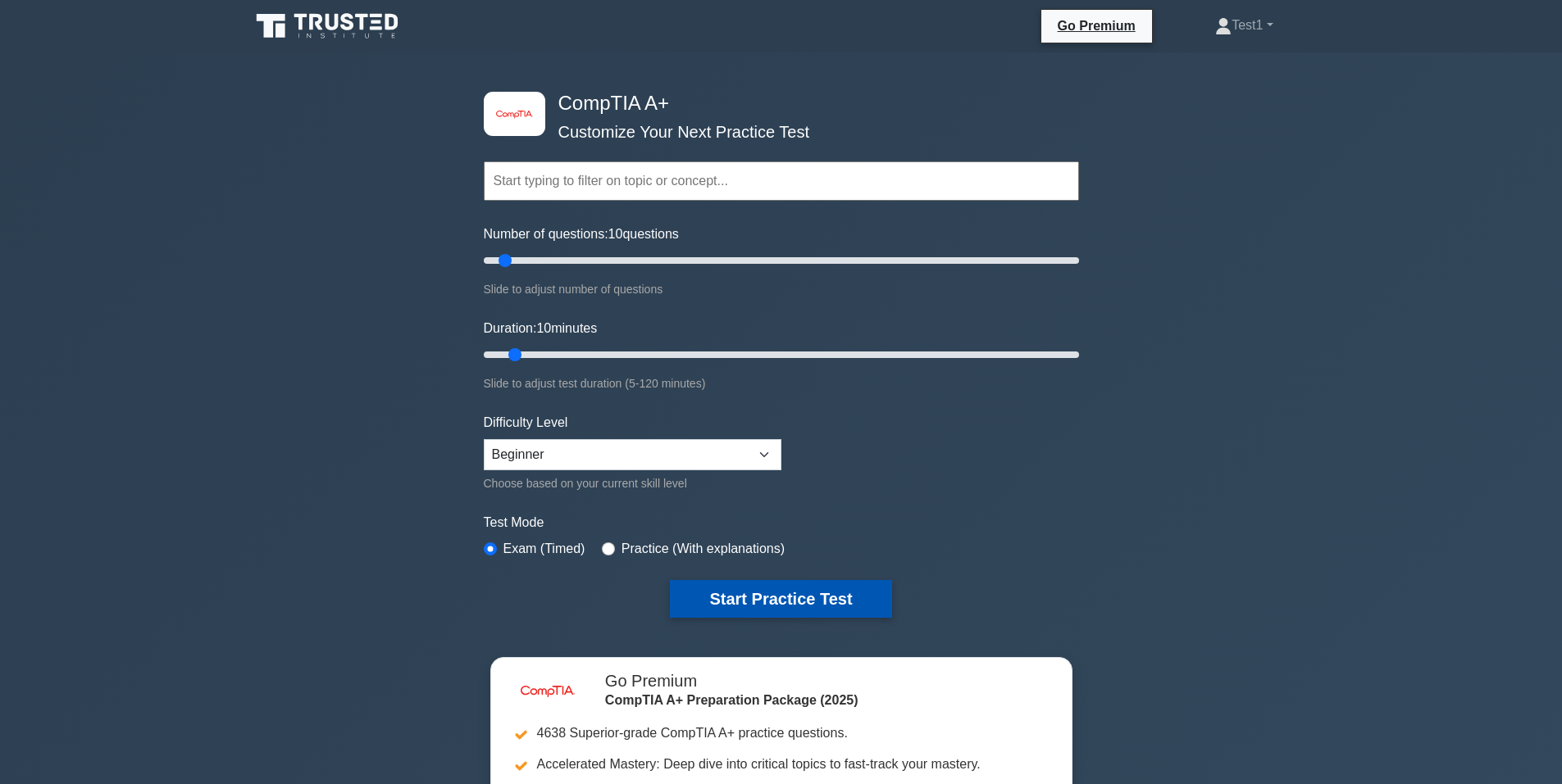
click at [782, 597] on button "Start Practice Test" at bounding box center [780, 599] width 221 height 38
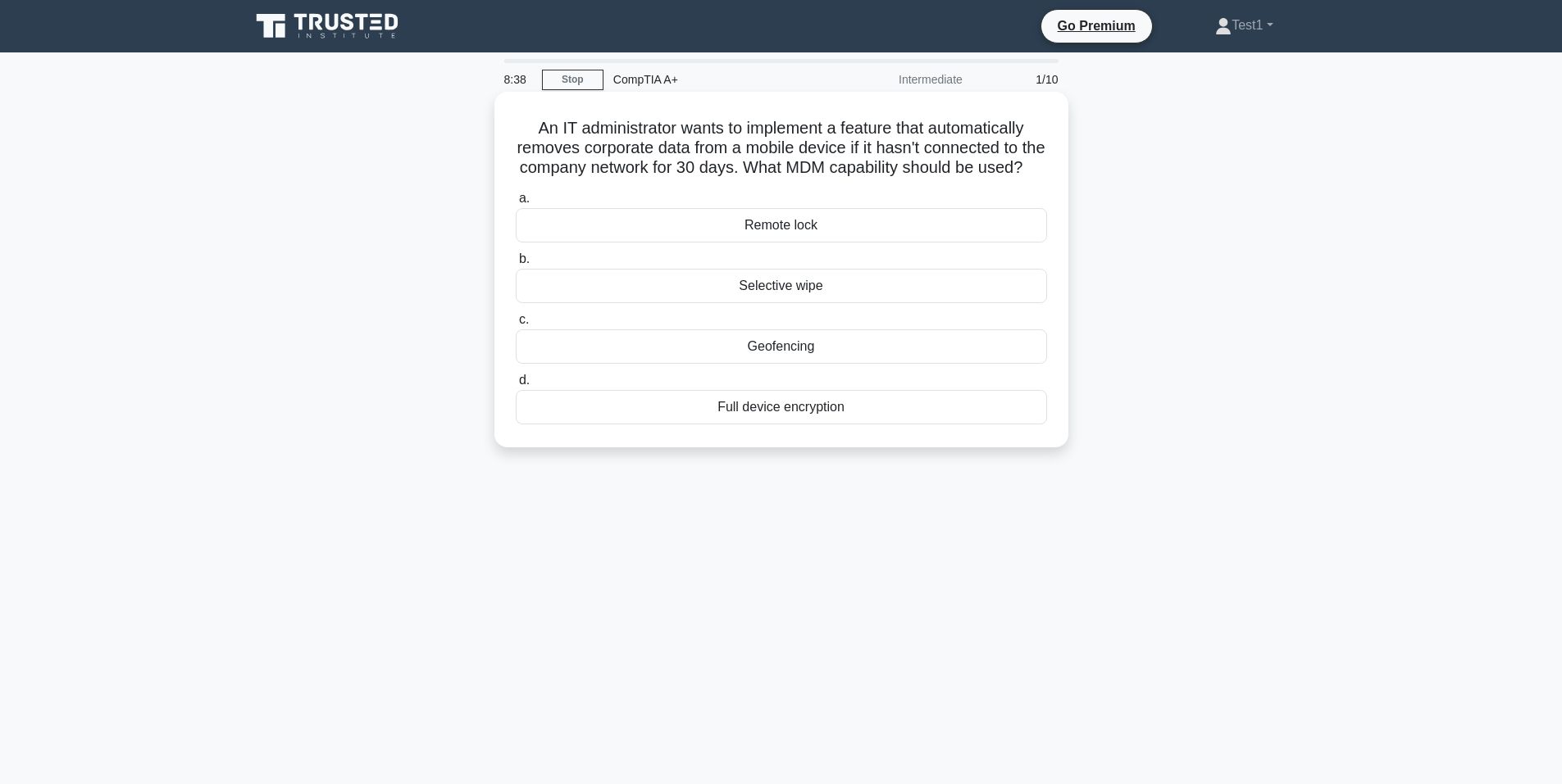
click at [759, 424] on div "Full device encryption" at bounding box center [781, 406] width 532 height 34
click at [516, 386] on input "d. Full device encryption" at bounding box center [516, 381] width 0 height 11
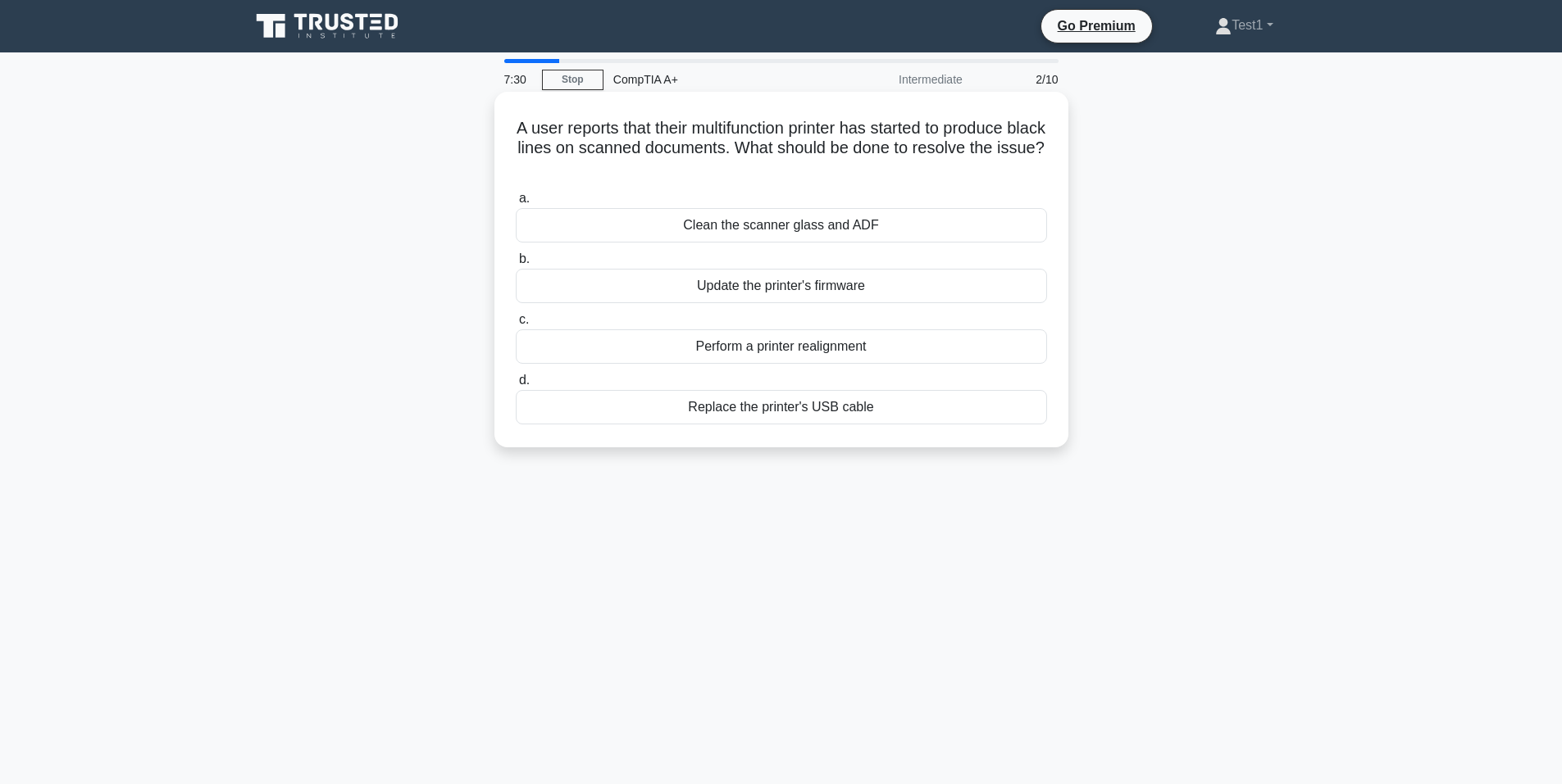
click at [719, 229] on div "Clean the scanner glass and ADF" at bounding box center [781, 225] width 532 height 34
click at [516, 204] on input "a. Clean the scanner glass and ADF" at bounding box center [516, 199] width 0 height 11
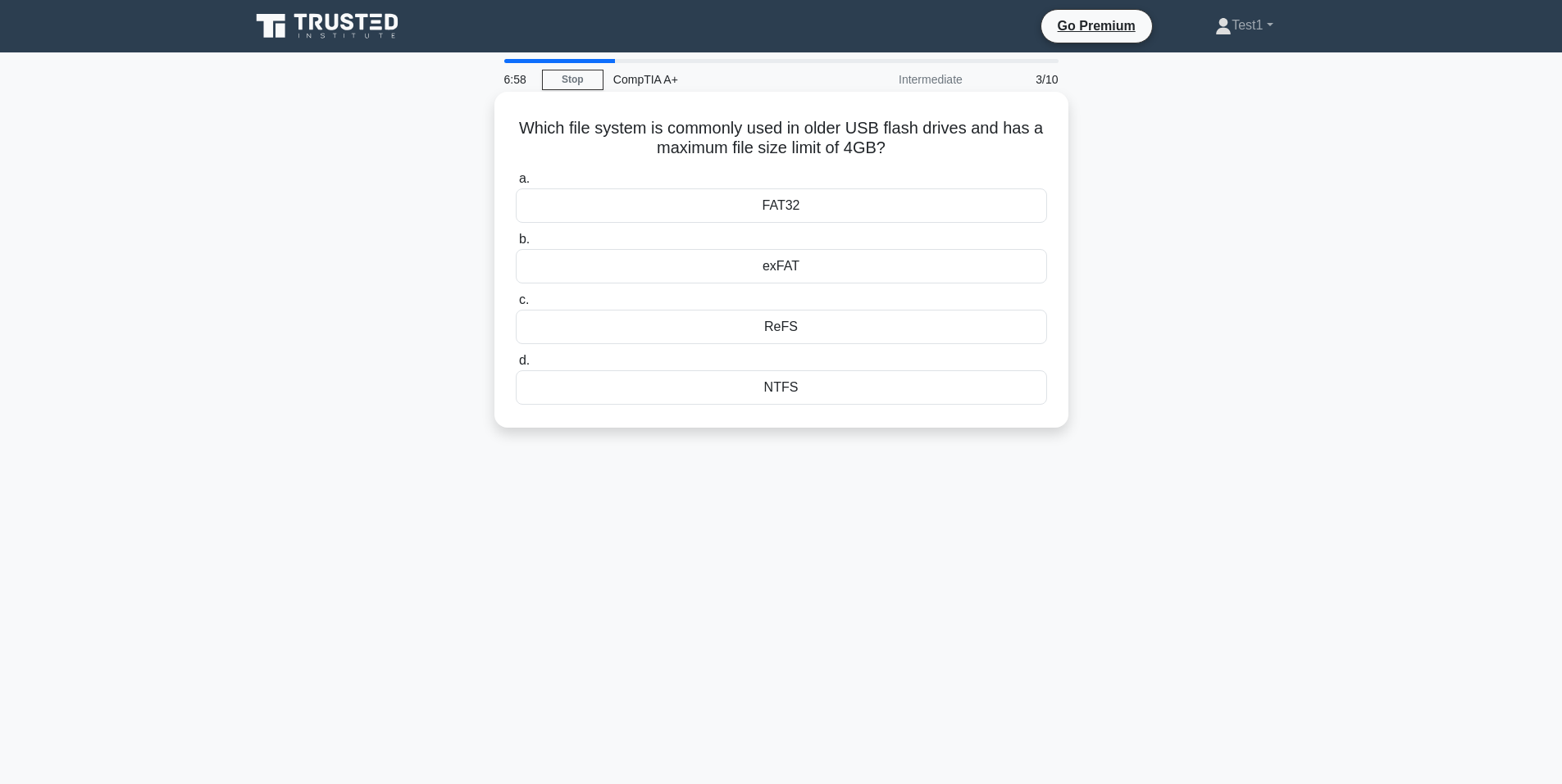
click at [783, 205] on div "FAT32" at bounding box center [781, 206] width 532 height 34
click at [516, 185] on input "a. FAT32" at bounding box center [516, 179] width 0 height 11
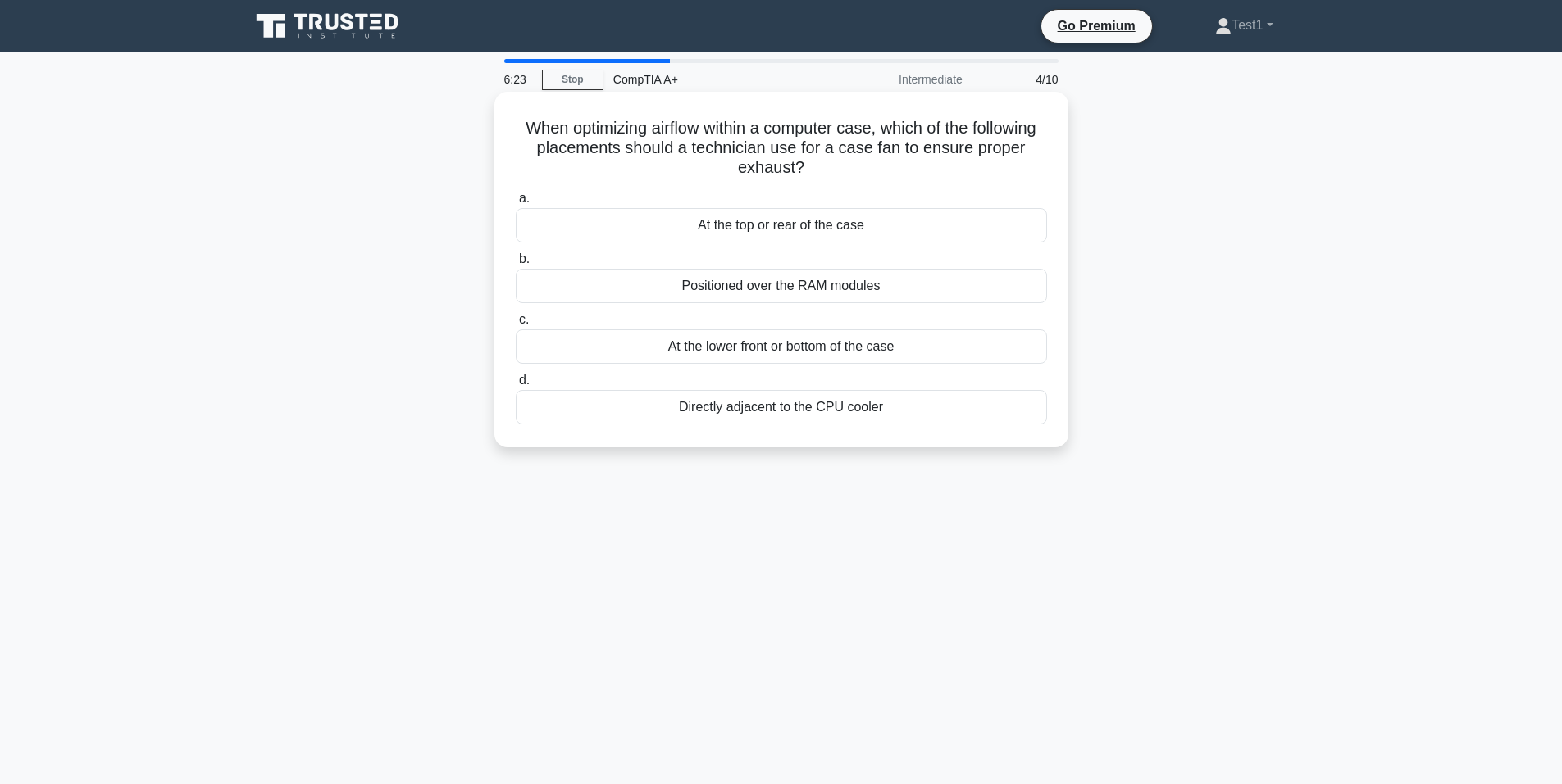
click at [763, 234] on div "At the top or rear of the case" at bounding box center [781, 225] width 532 height 34
click at [578, 226] on div "At the top or rear of the case" at bounding box center [781, 225] width 532 height 34
click at [516, 204] on input "a. At the top or rear of the case" at bounding box center [516, 199] width 0 height 11
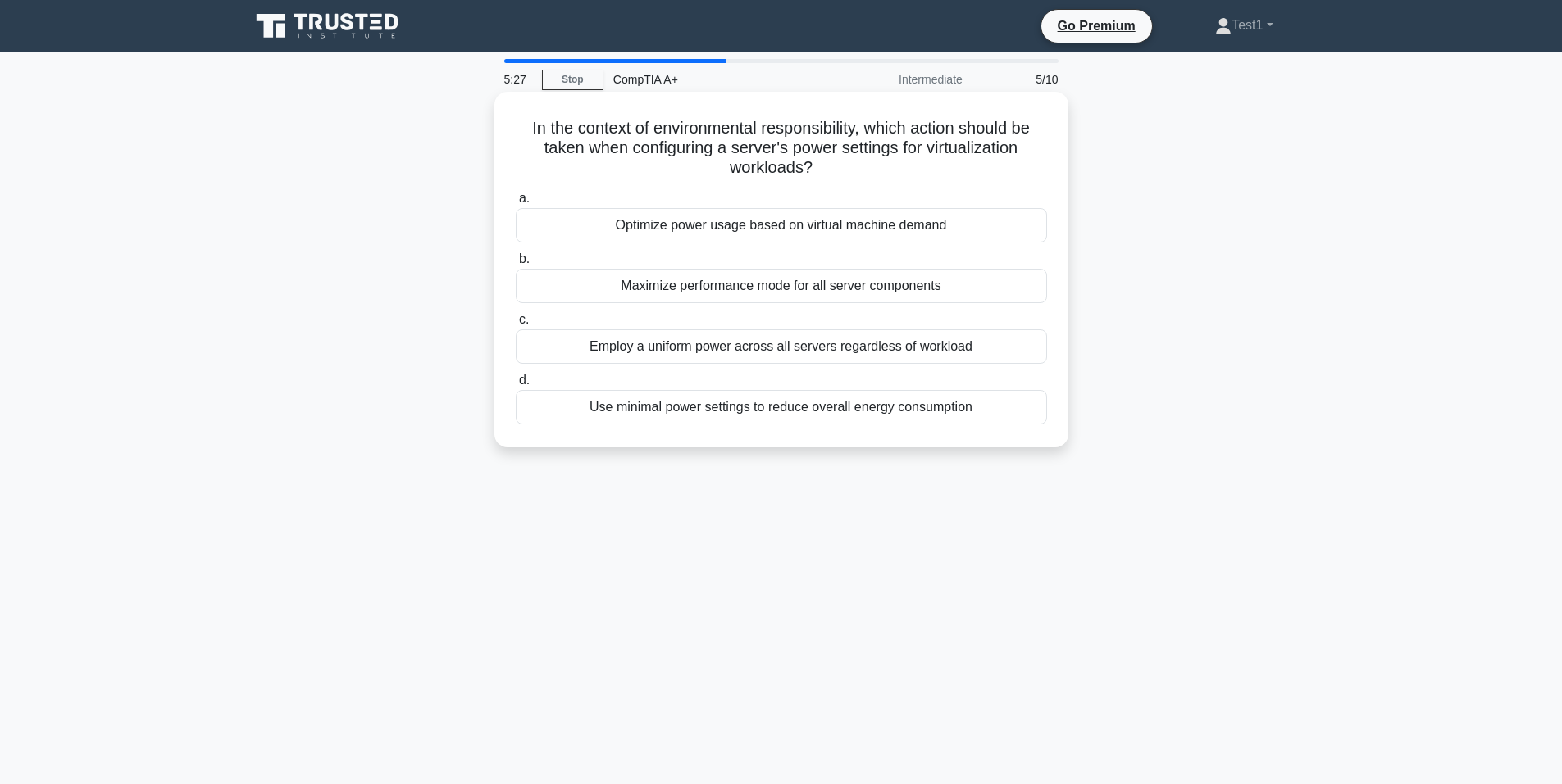
click at [755, 227] on div "Optimize power usage based on virtual machine demand" at bounding box center [781, 225] width 532 height 34
click at [516, 204] on input "a. Optimize power usage based on virtual machine demand" at bounding box center [516, 199] width 0 height 11
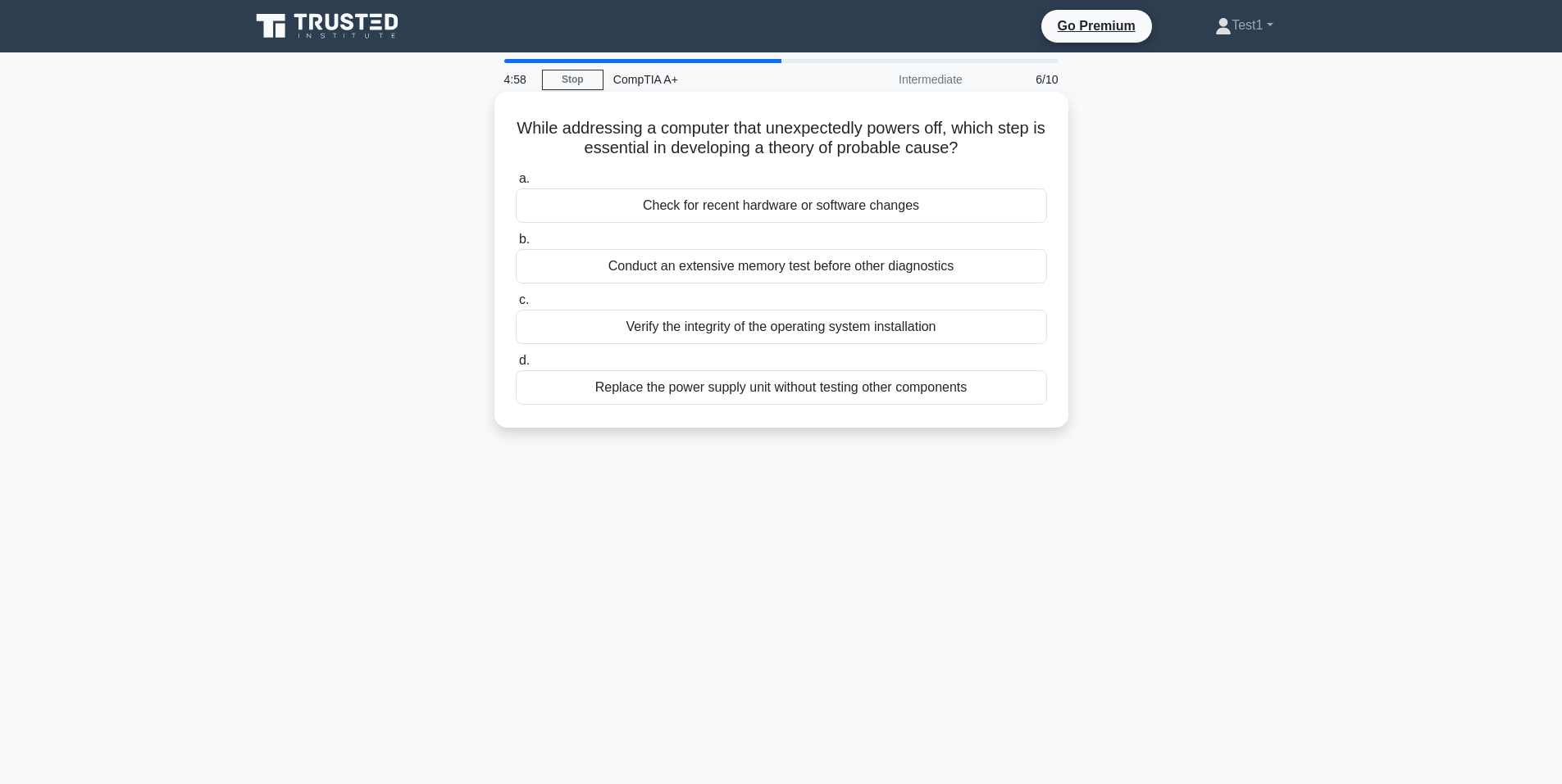
click at [809, 216] on div "Check for recent hardware or software changes" at bounding box center [781, 206] width 532 height 34
click at [516, 185] on input "a. Check for recent hardware or software changes" at bounding box center [516, 179] width 0 height 11
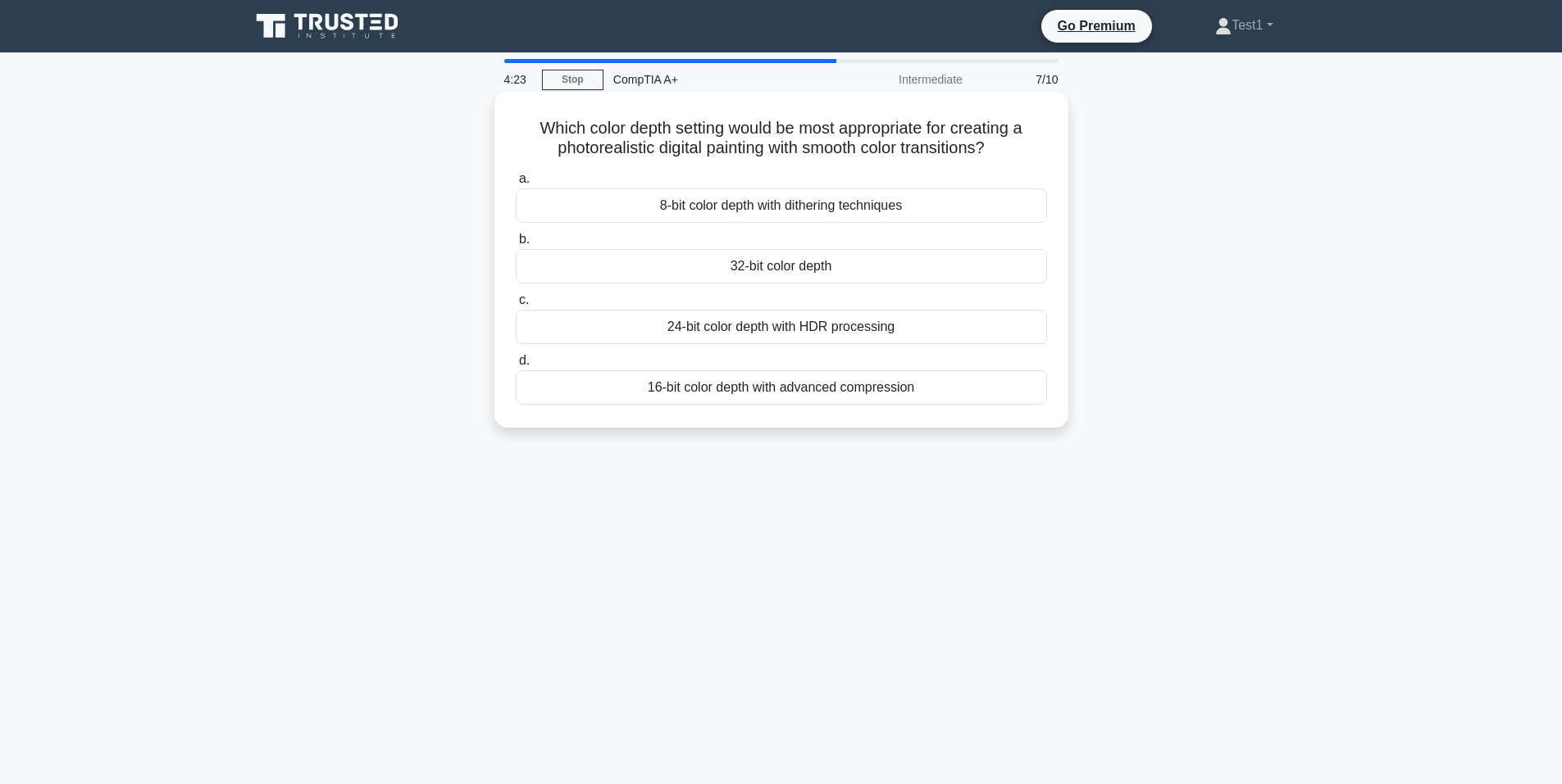
click at [810, 269] on div "32-bit color depth" at bounding box center [781, 266] width 532 height 34
click at [516, 245] on input "b. 32-bit color depth" at bounding box center [516, 240] width 0 height 11
click at [840, 404] on div "System instability and potential component damage" at bounding box center [781, 388] width 532 height 34
click at [516, 367] on input "d. System instability and potential component damage" at bounding box center [516, 361] width 0 height 11
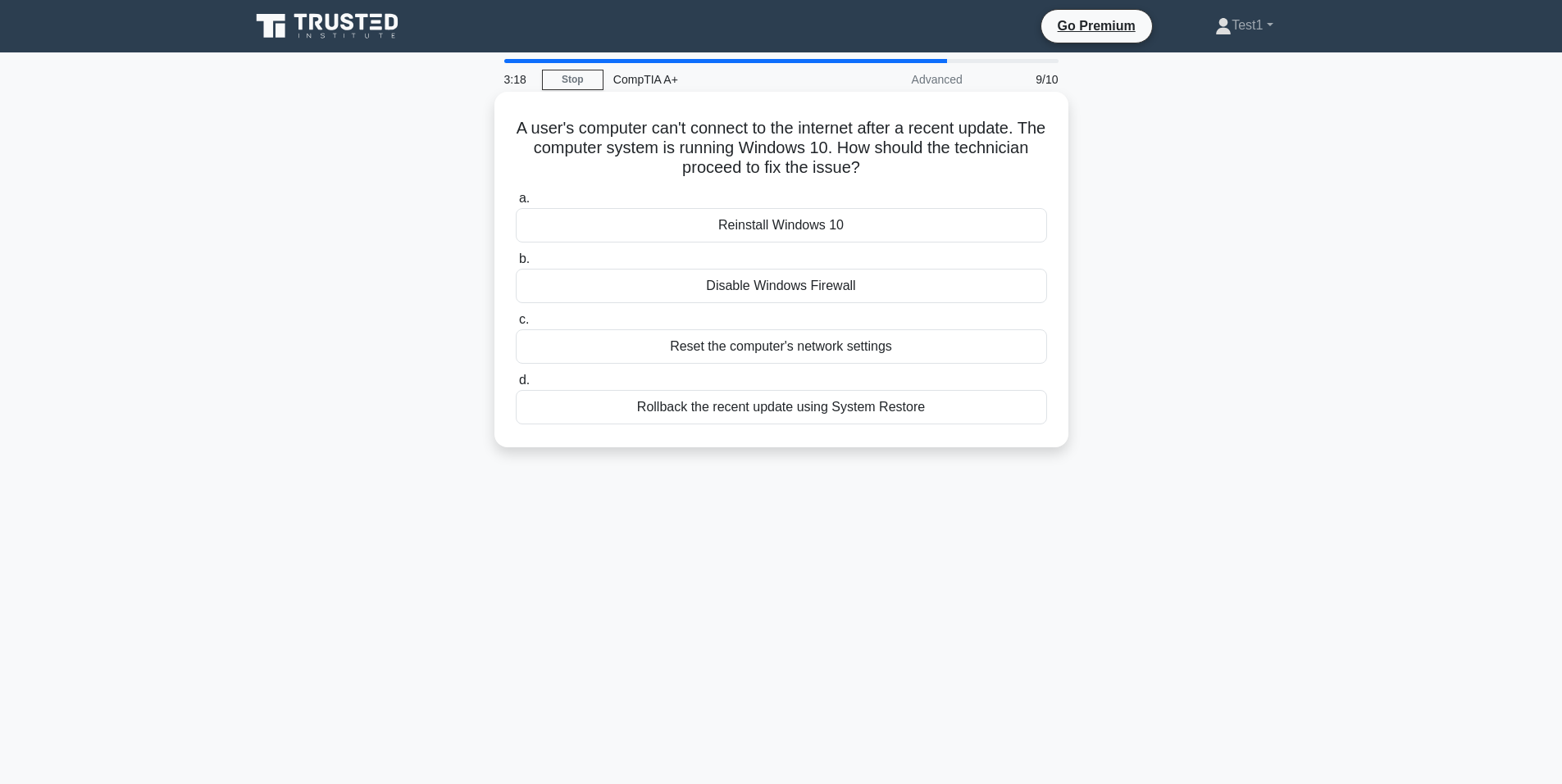
click at [828, 408] on div "Rollback the recent update using System Restore" at bounding box center [781, 406] width 532 height 34
click at [801, 417] on div "Rollback the recent update using System Restore" at bounding box center [781, 406] width 532 height 34
click at [516, 386] on input "d. Rollback the recent update using System Restore" at bounding box center [516, 381] width 0 height 11
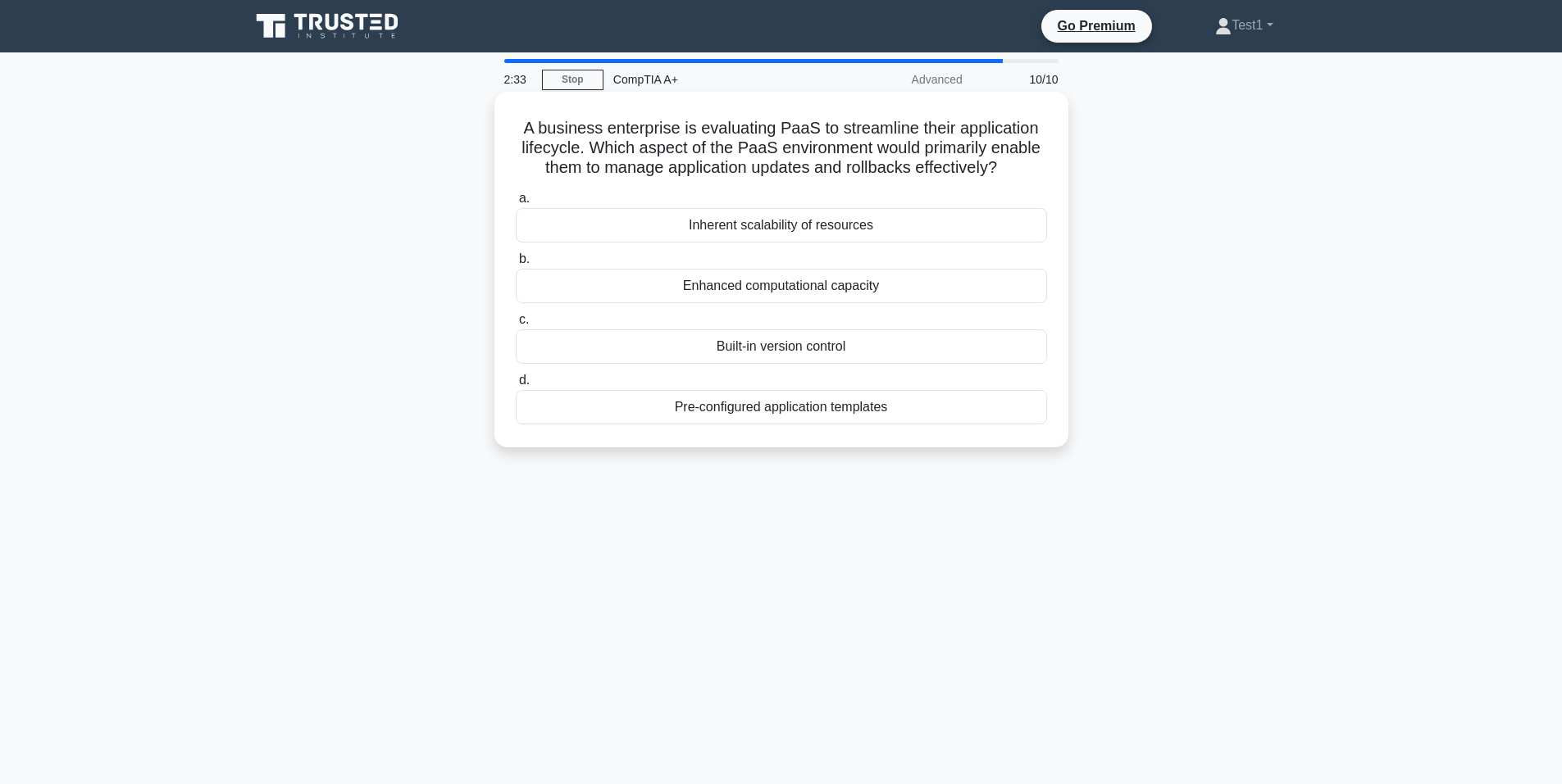
click at [727, 232] on div "Inherent scalability of resources" at bounding box center [781, 225] width 532 height 34
click at [516, 204] on input "a. Inherent scalability of resources" at bounding box center [516, 199] width 0 height 11
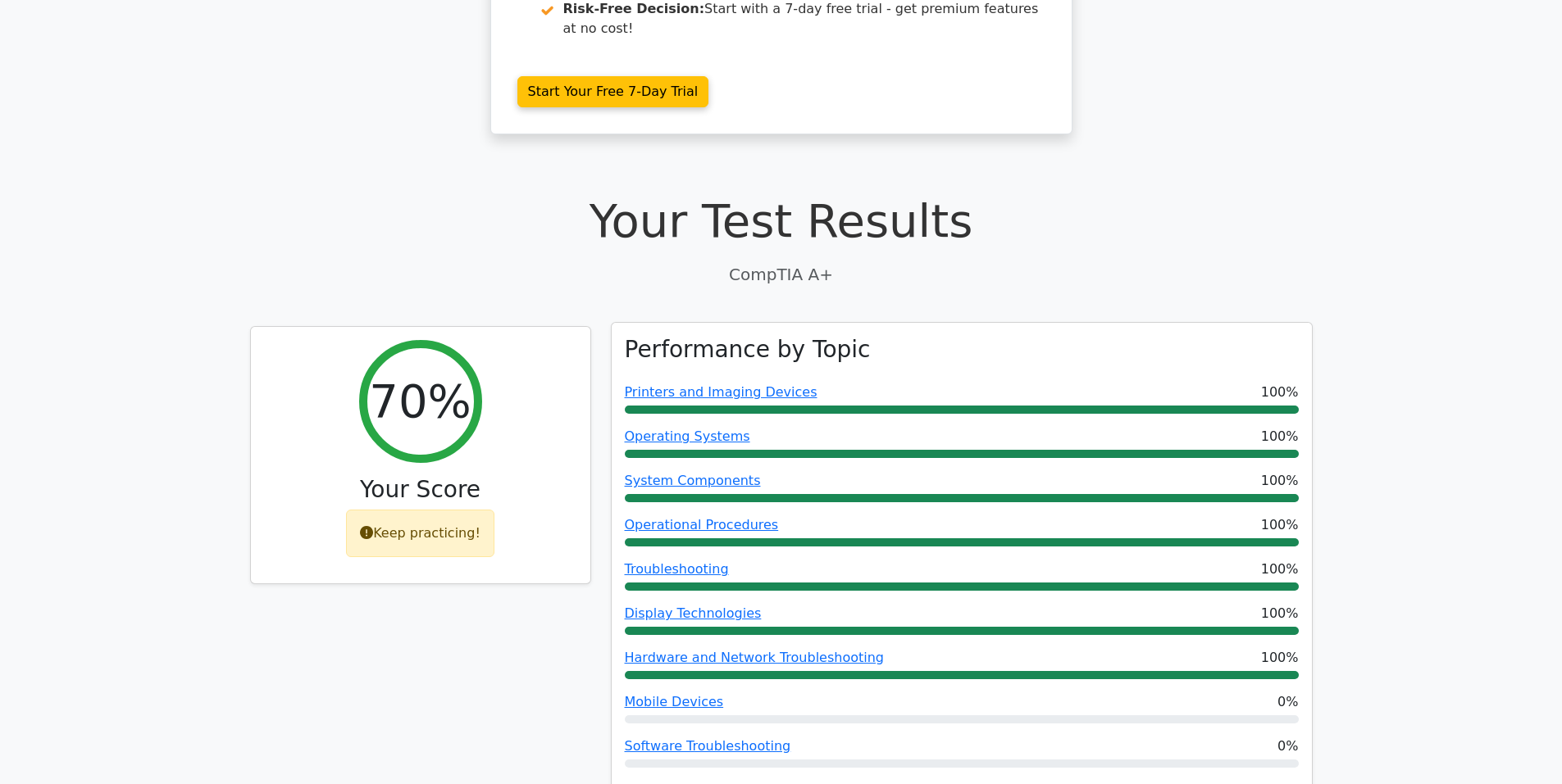
scroll to position [409, 0]
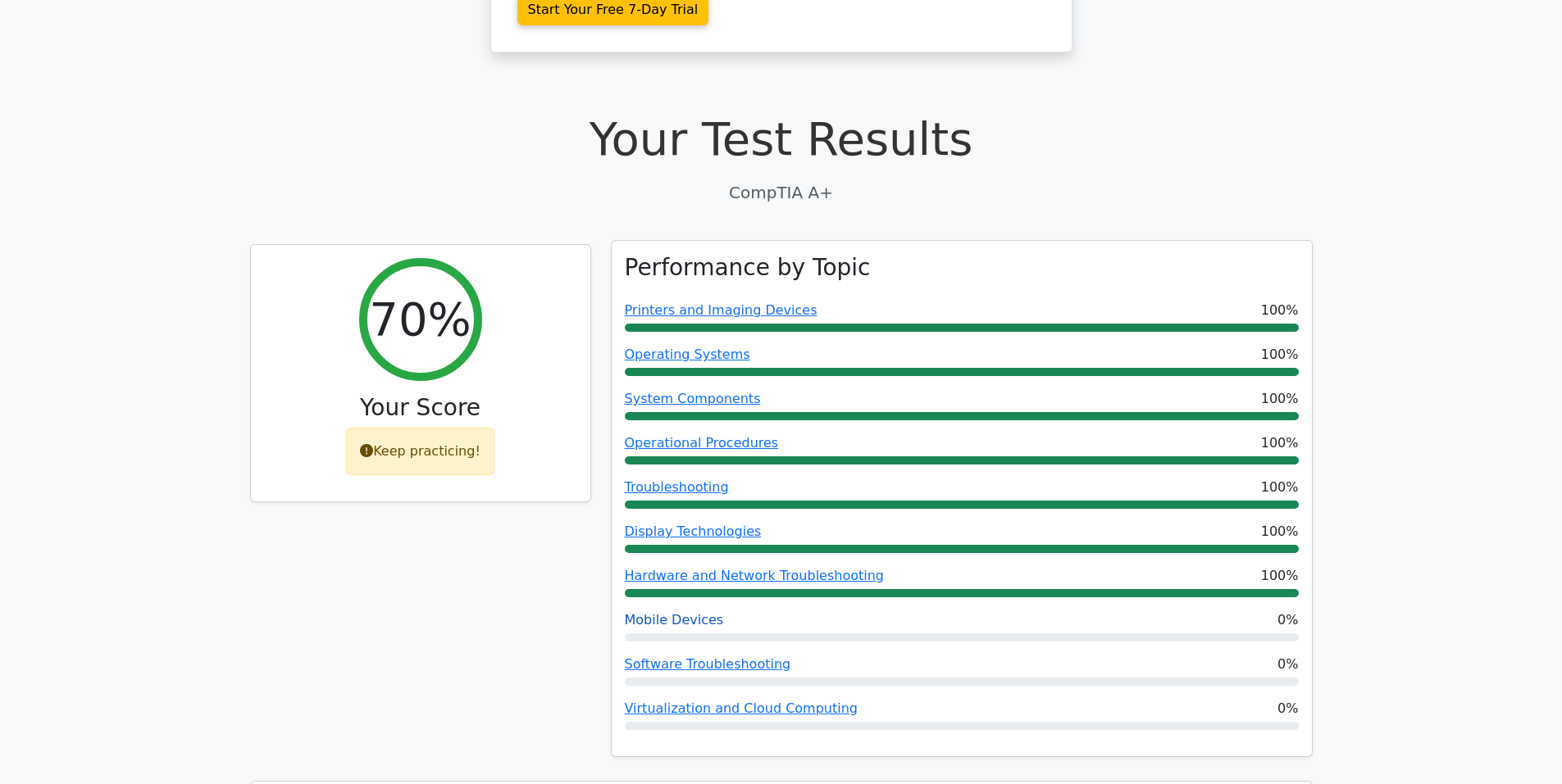
click at [680, 612] on link "Mobile Devices" at bounding box center [674, 620] width 99 height 16
